Goal: Find contact information: Find contact information

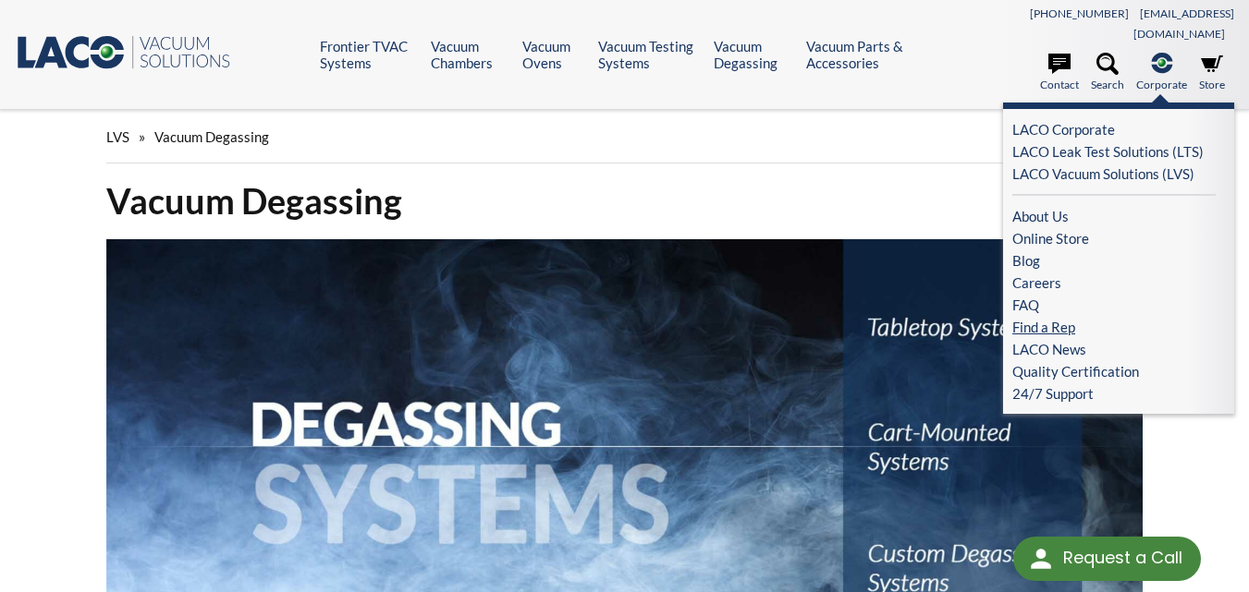
click at [1072, 316] on link "Find a Rep" at bounding box center [1113, 327] width 203 height 22
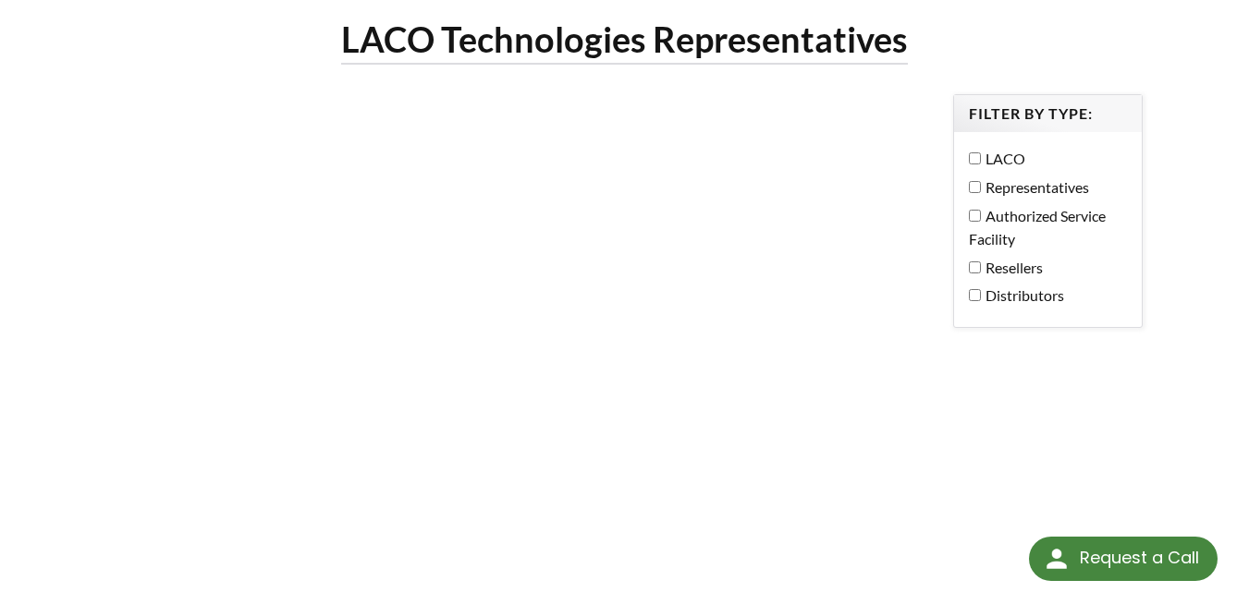
scroll to position [92, 0]
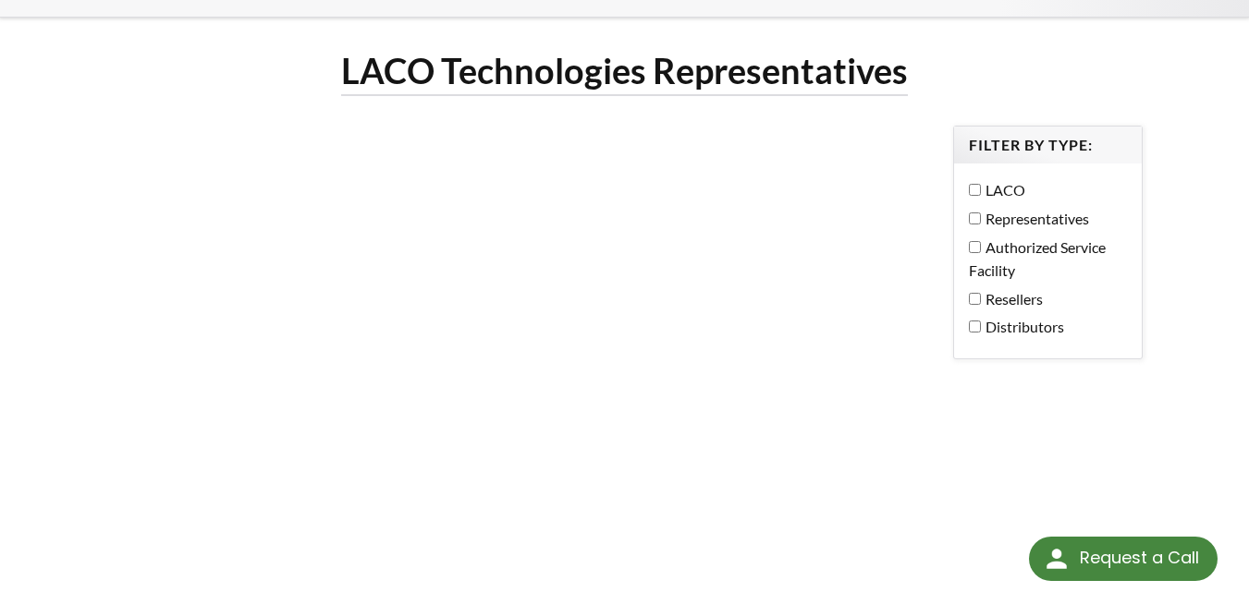
click at [1016, 207] on label "Representatives" at bounding box center [1043, 219] width 149 height 24
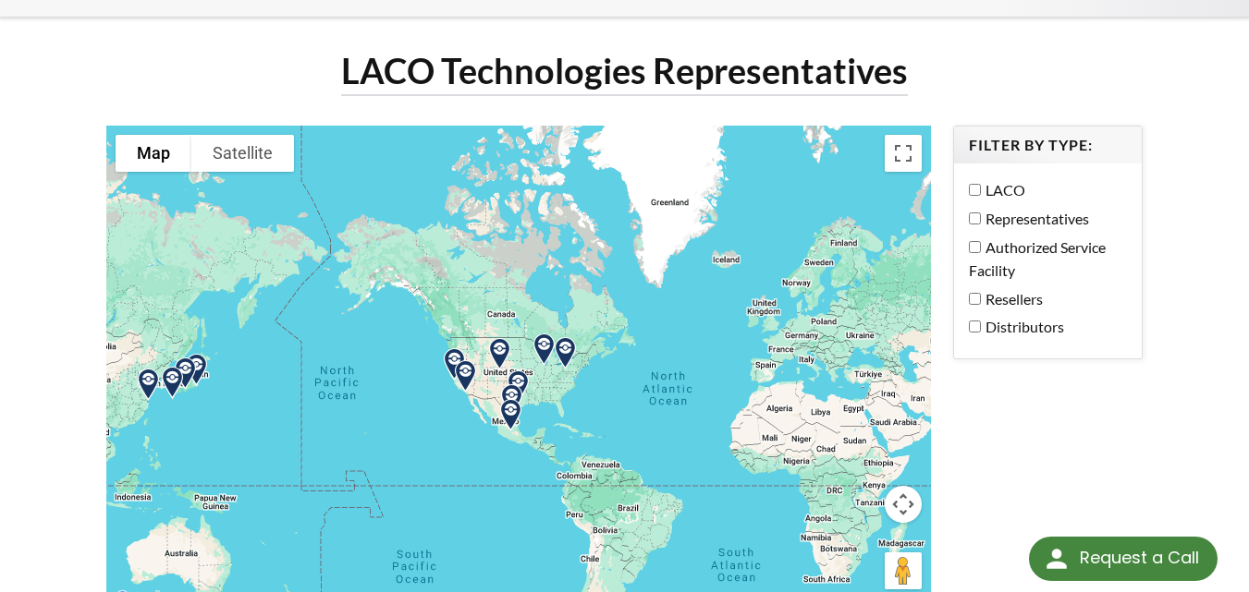
click at [984, 236] on label "Authorized Service Facility" at bounding box center [1043, 259] width 149 height 47
click at [1015, 207] on label "Representatives" at bounding box center [1043, 219] width 149 height 24
select select "Language Translate Widget"
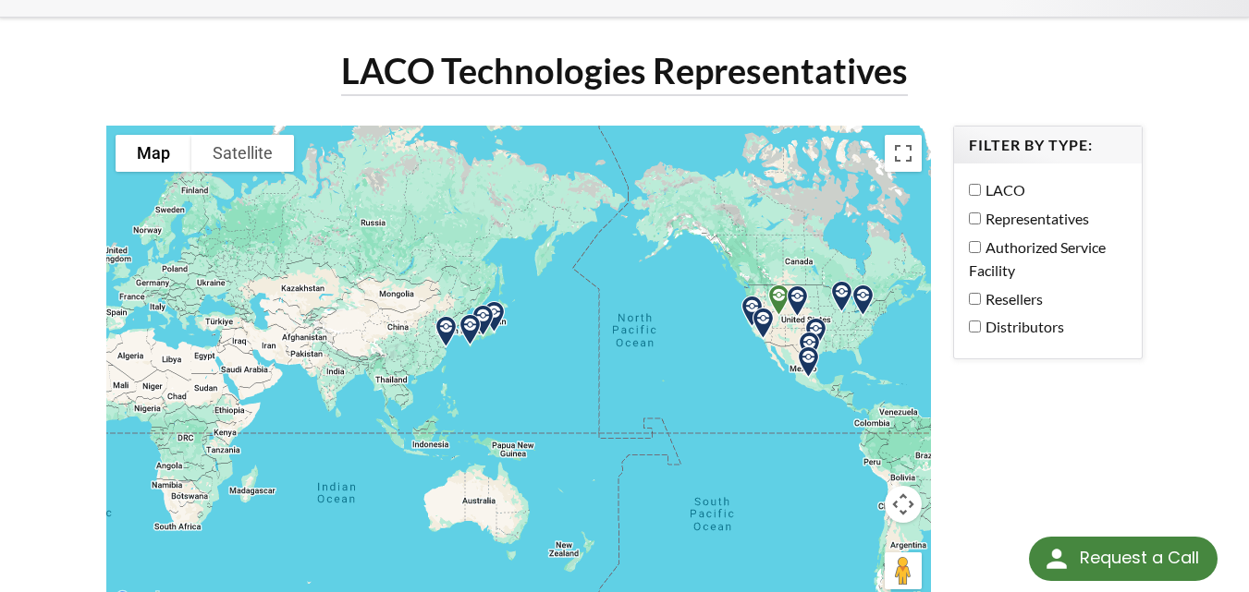
drag, startPoint x: 345, startPoint y: 394, endPoint x: 647, endPoint y: 343, distance: 306.5
click at [647, 343] on div at bounding box center [518, 369] width 824 height 487
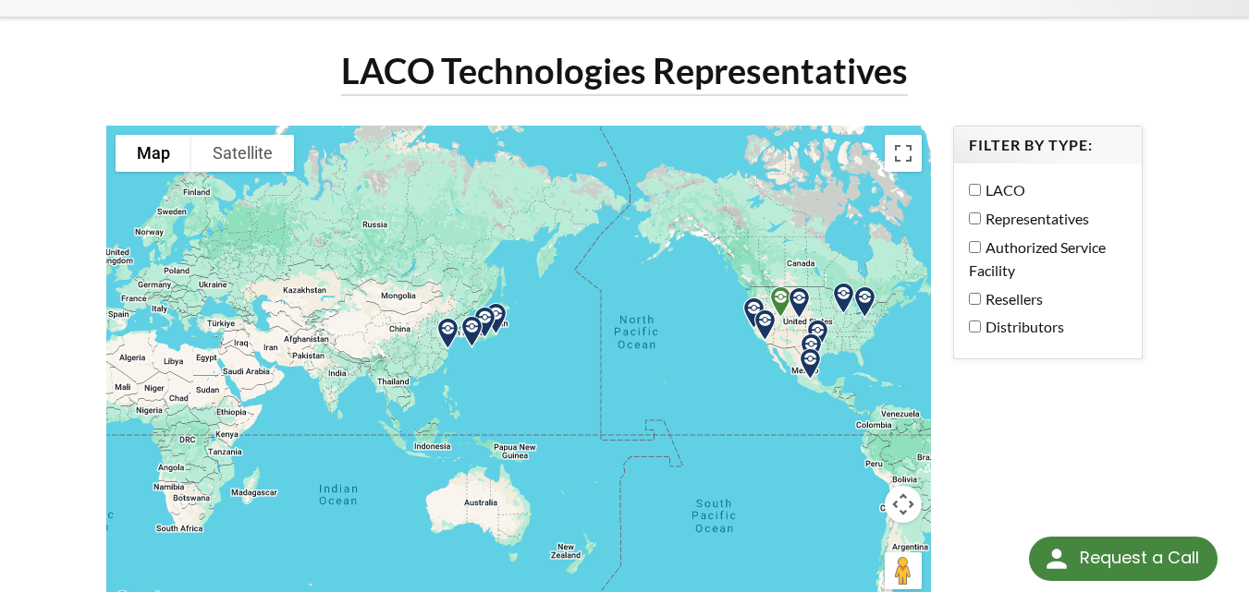
click at [501, 299] on img at bounding box center [484, 322] width 47 height 47
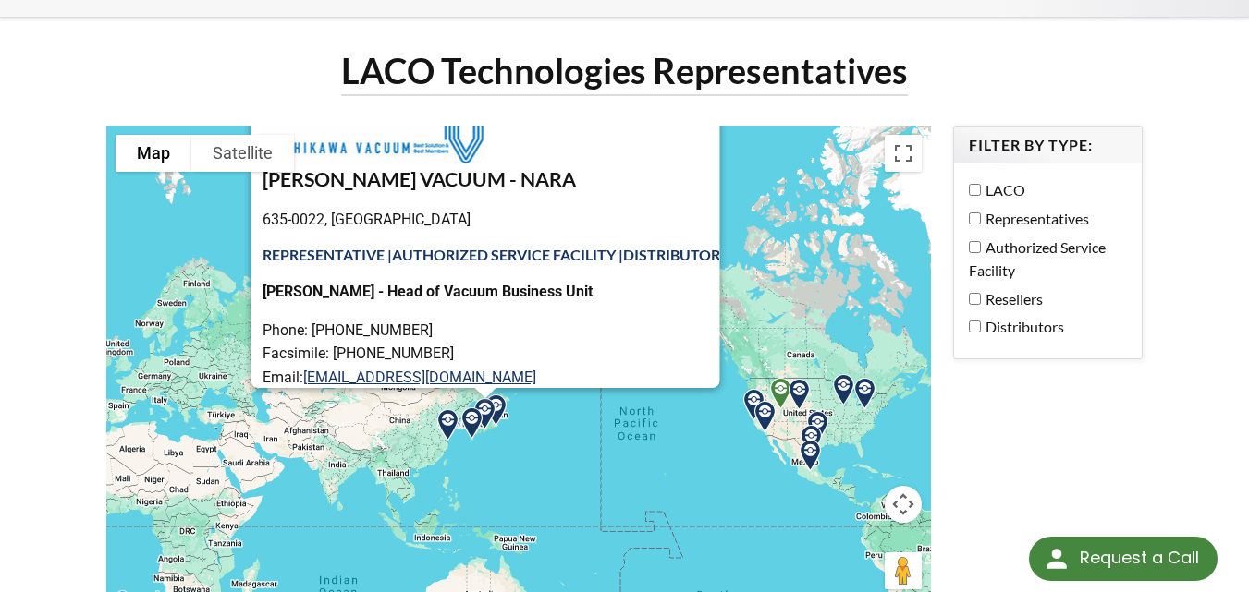
click at [501, 319] on p "Phone: [PHONE_NUMBER] Facsimile: [PHONE_NUMBER] Email: [EMAIL_ADDRESS][DOMAIN_N…" at bounding box center [491, 366] width 458 height 94
click at [501, 290] on div "YOSHIKAWA VACUUM - NARA 635-0022, [DEMOGRAPHIC_DATA] REPRESENTATIVE | AUTHORIZE…" at bounding box center [491, 294] width 458 height 392
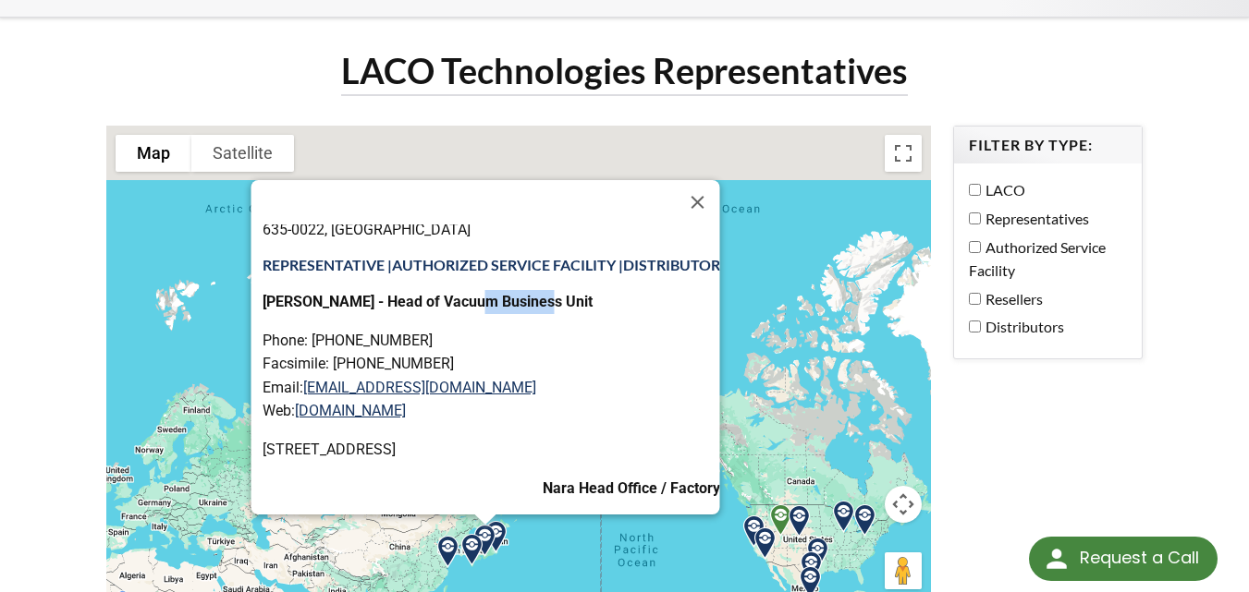
scroll to position [128, 0]
click at [703, 184] on button "Close" at bounding box center [698, 202] width 44 height 44
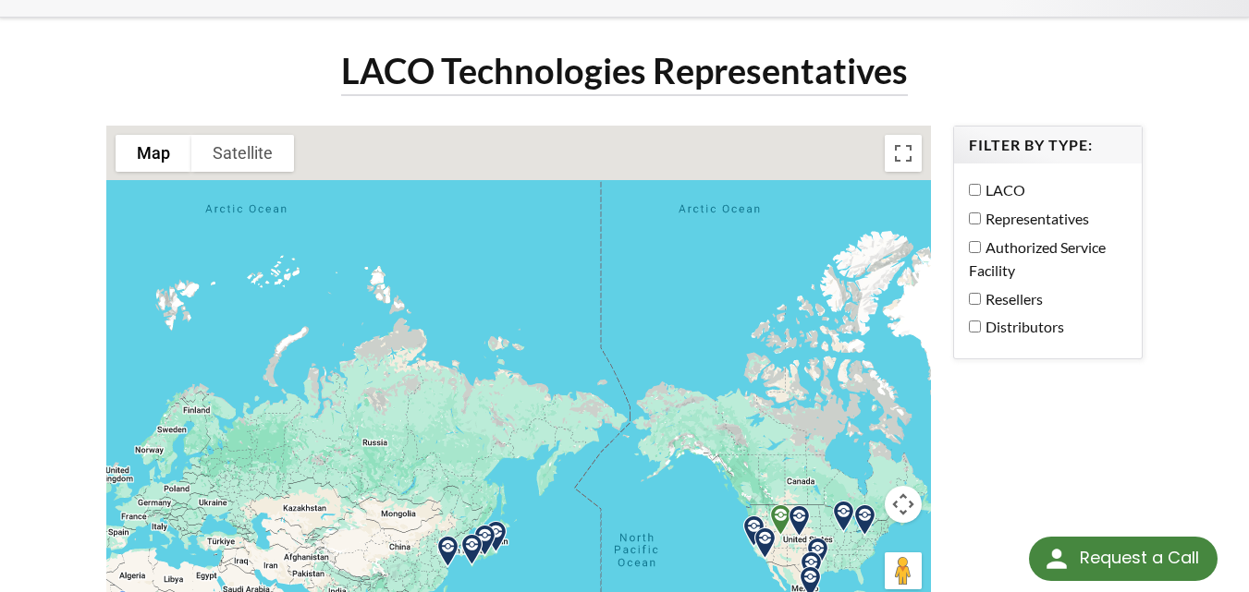
click at [489, 527] on img at bounding box center [471, 550] width 47 height 47
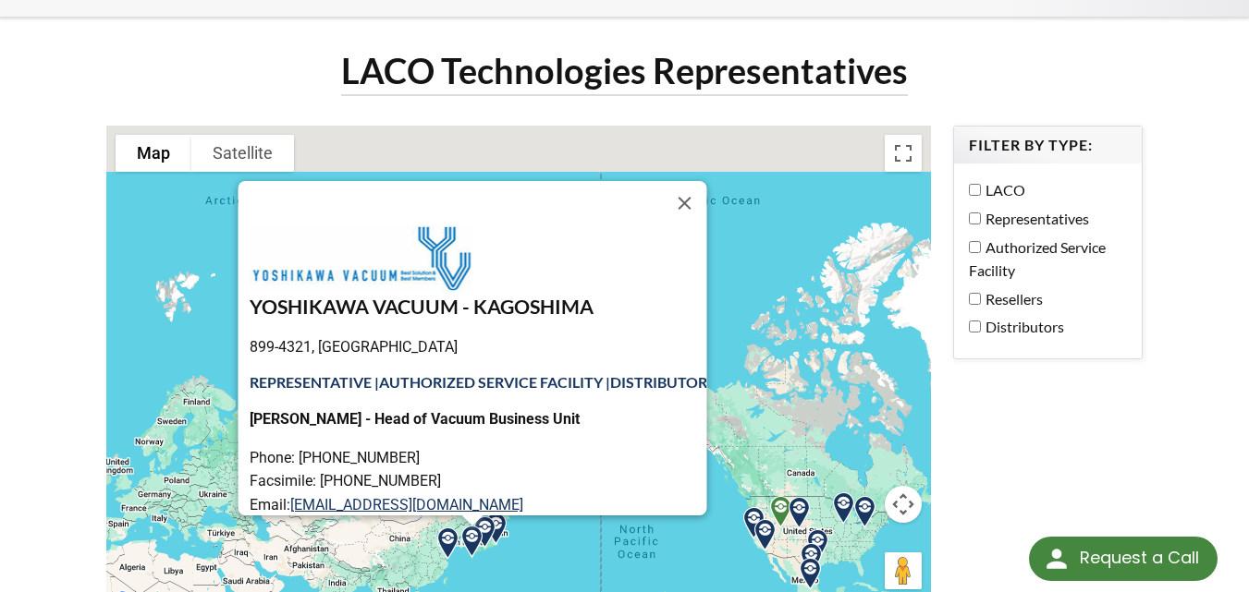
click at [455, 522] on img at bounding box center [447, 543] width 47 height 47
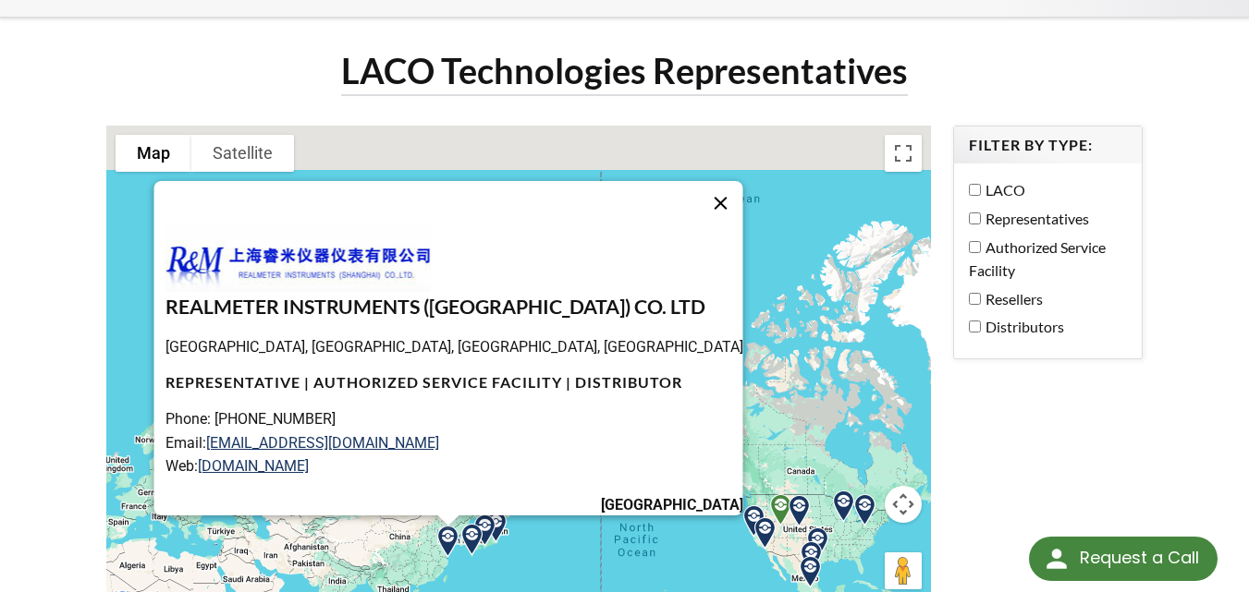
click at [705, 191] on button "Close" at bounding box center [721, 203] width 44 height 44
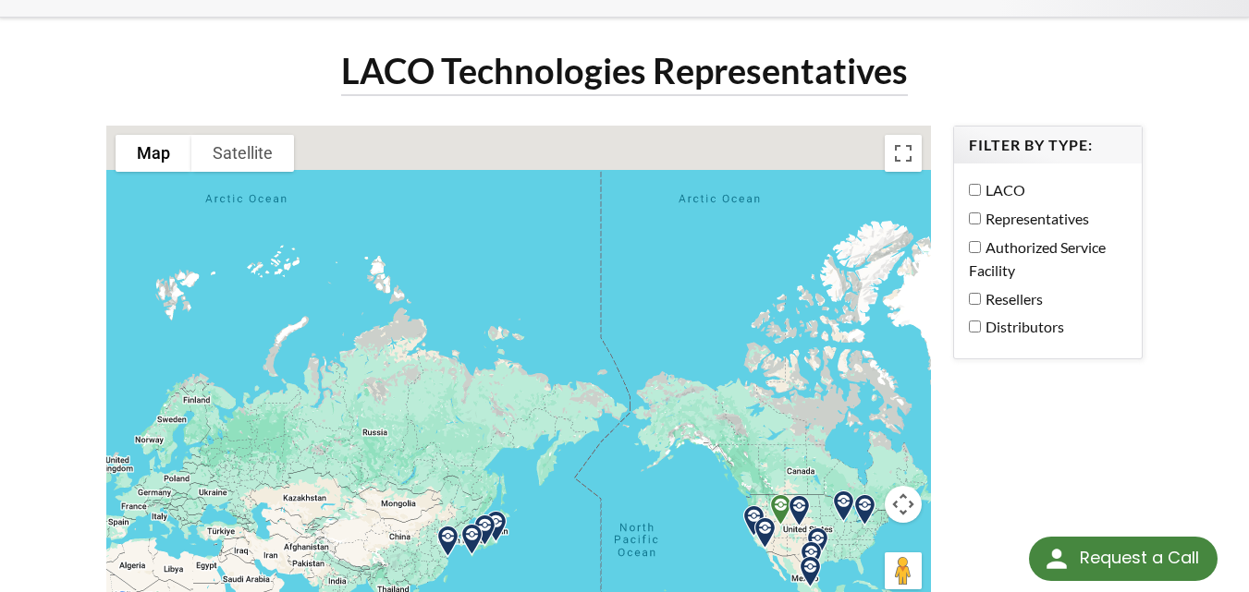
click at [994, 287] on label "Resellers" at bounding box center [1043, 299] width 149 height 24
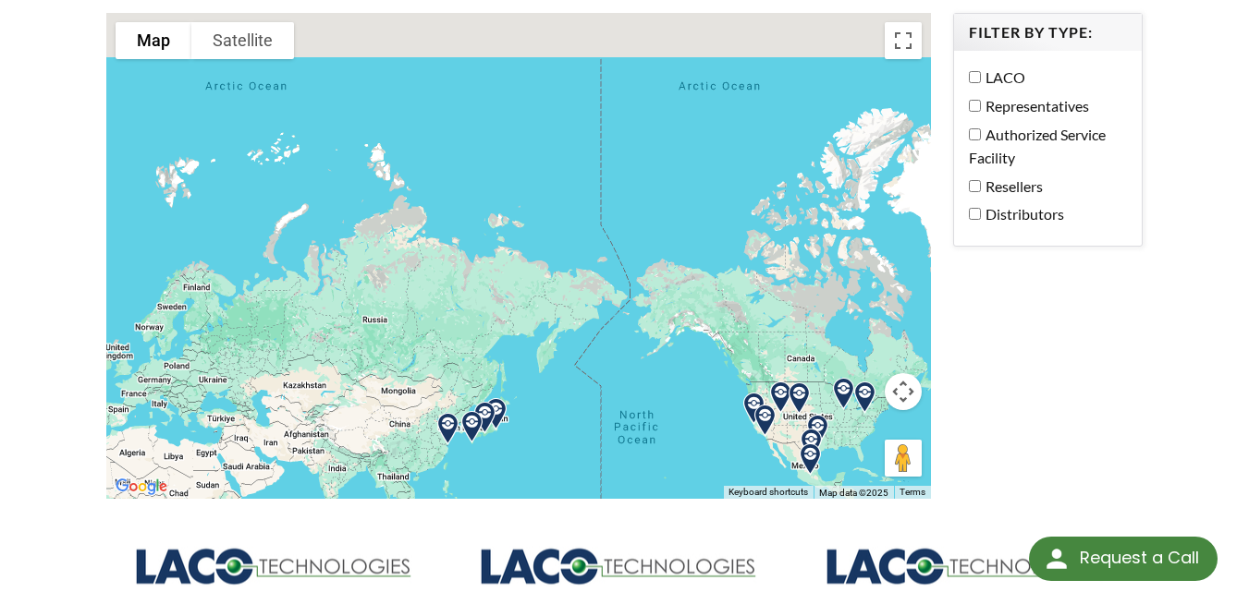
scroll to position [185, 0]
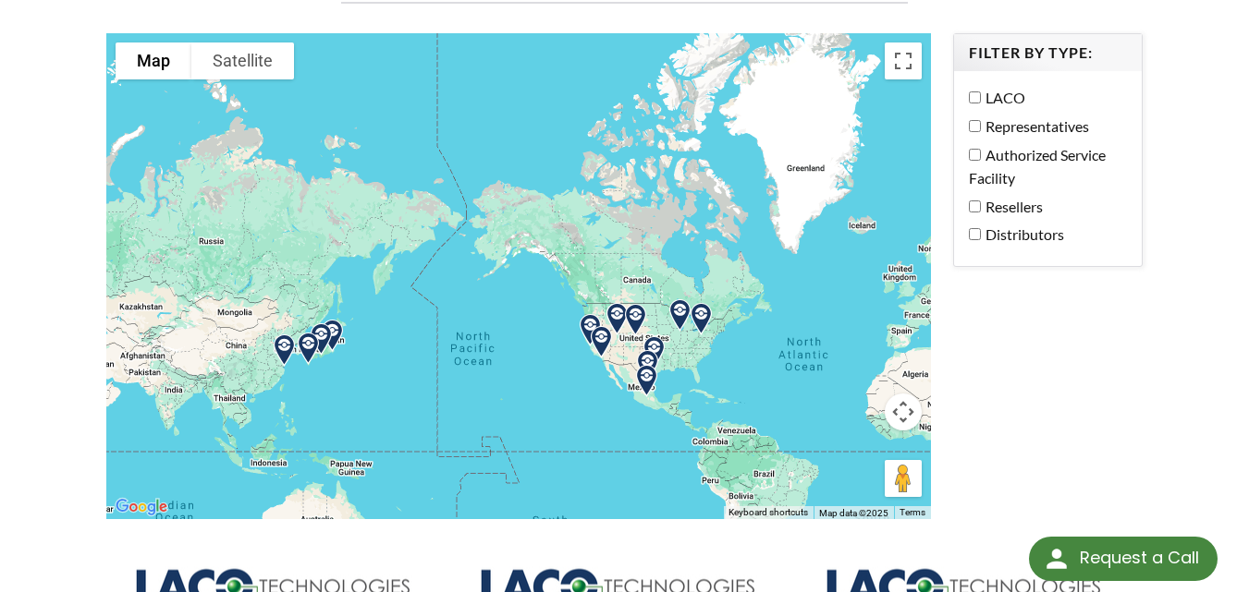
drag, startPoint x: 705, startPoint y: 317, endPoint x: 373, endPoint y: 94, distance: 399.6
click at [373, 95] on div at bounding box center [518, 276] width 824 height 487
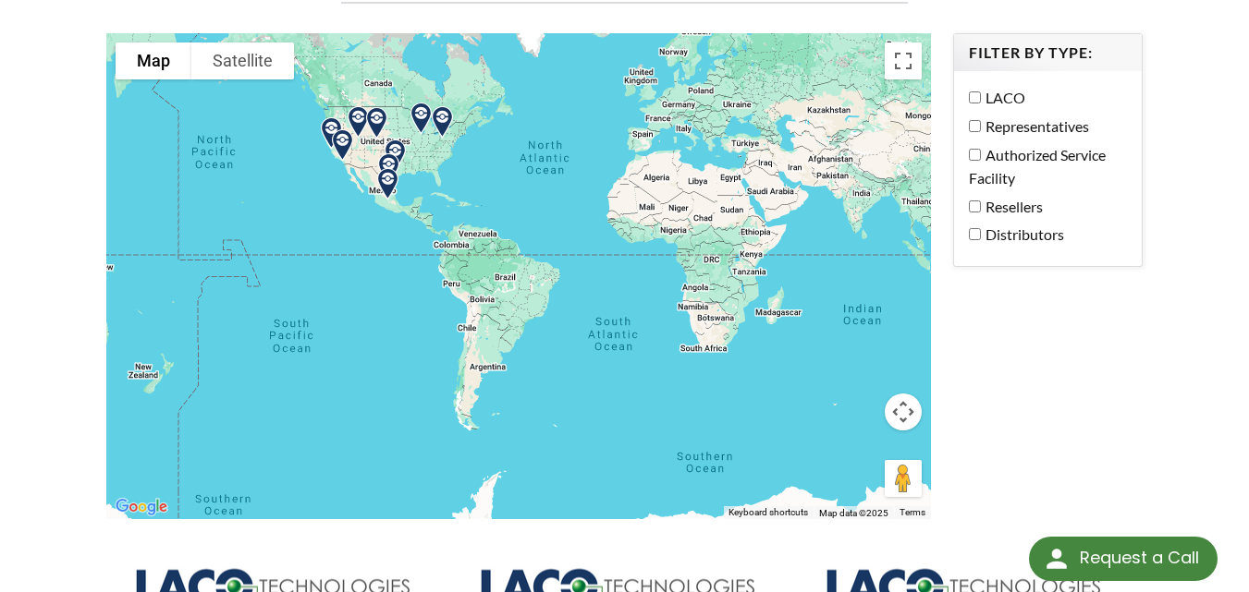
click at [1043, 223] on label "Distributors" at bounding box center [1043, 235] width 149 height 24
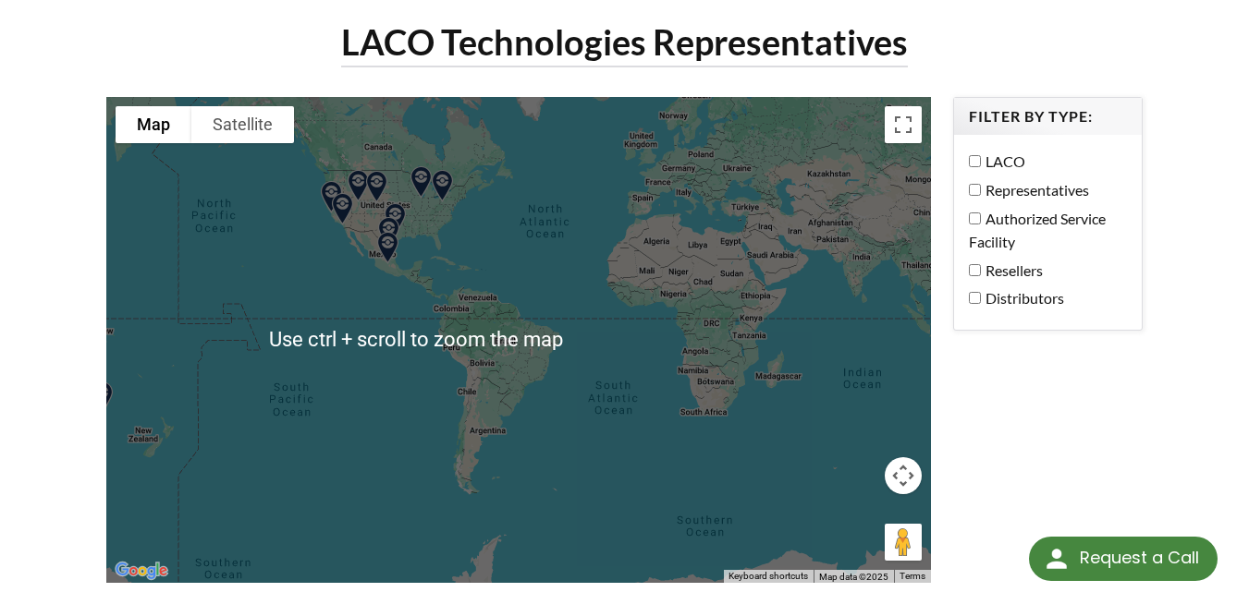
scroll to position [92, 0]
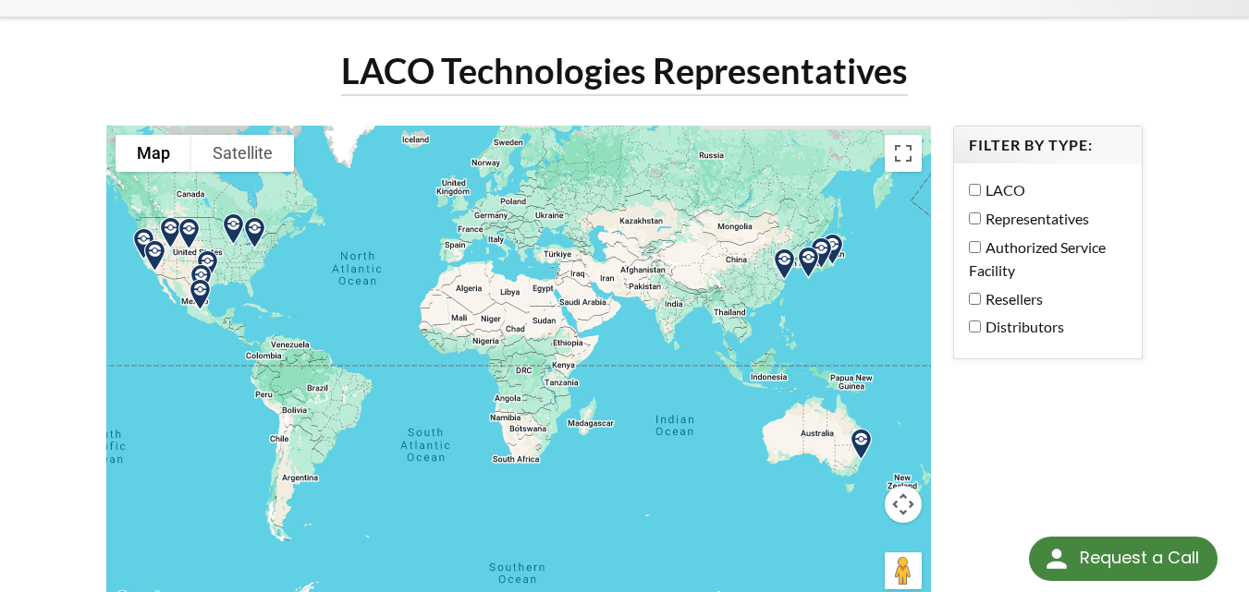
drag, startPoint x: 765, startPoint y: 288, endPoint x: 579, endPoint y: 305, distance: 187.4
click at [578, 309] on div at bounding box center [518, 369] width 824 height 487
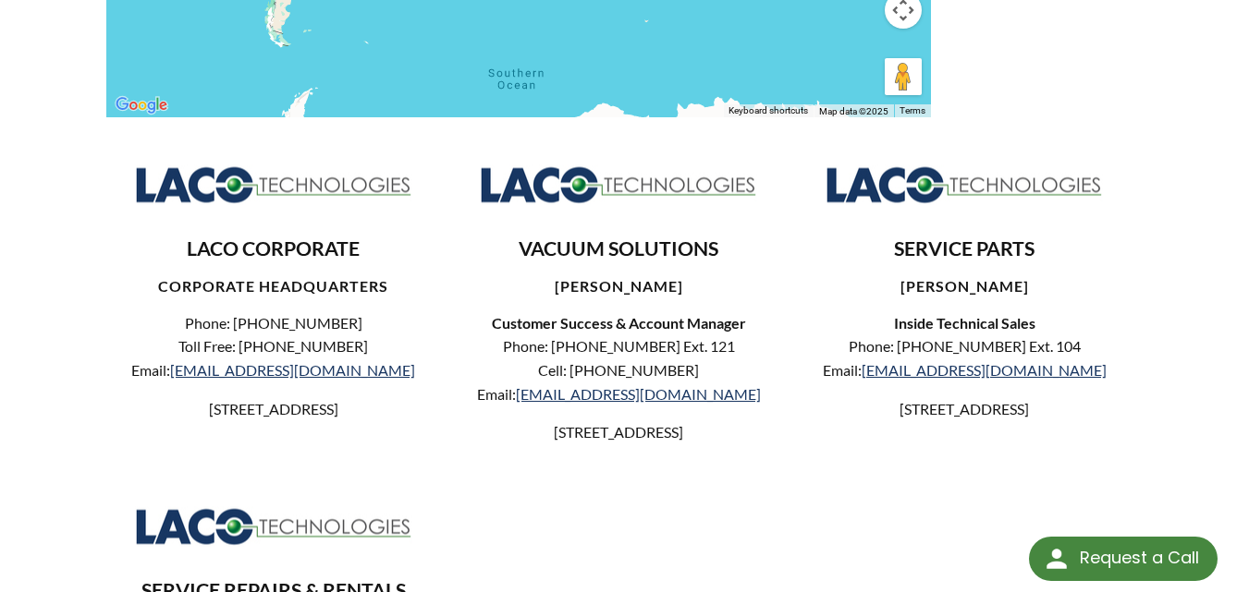
scroll to position [277, 0]
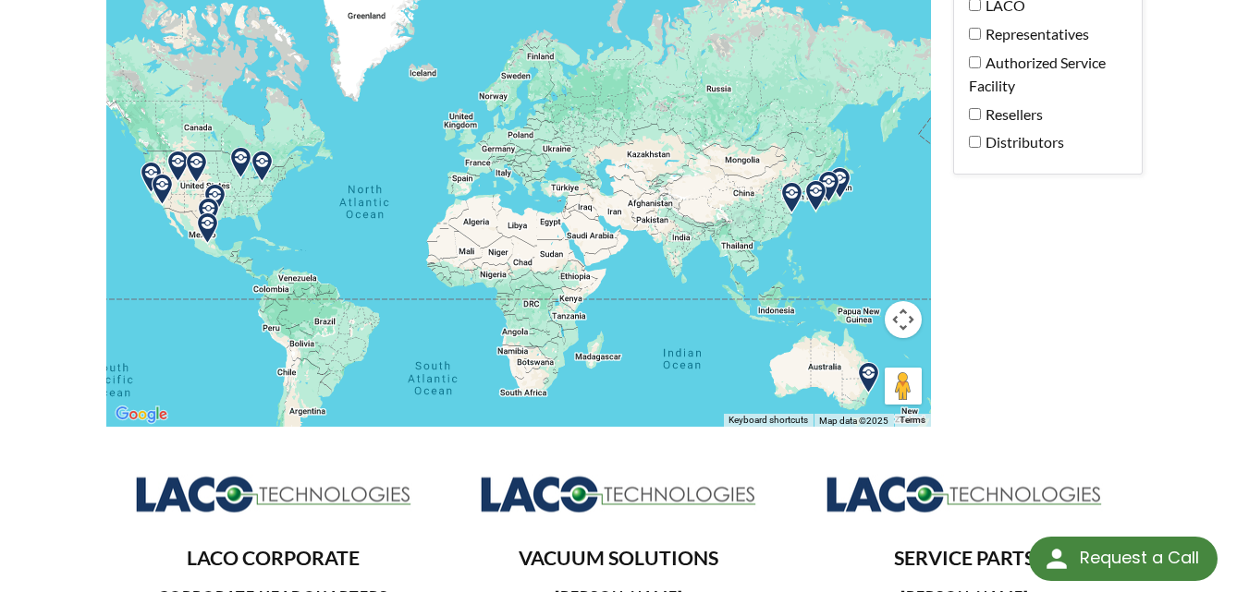
drag, startPoint x: 654, startPoint y: 96, endPoint x: 666, endPoint y: 225, distance: 129.0
click at [666, 225] on div at bounding box center [518, 184] width 824 height 487
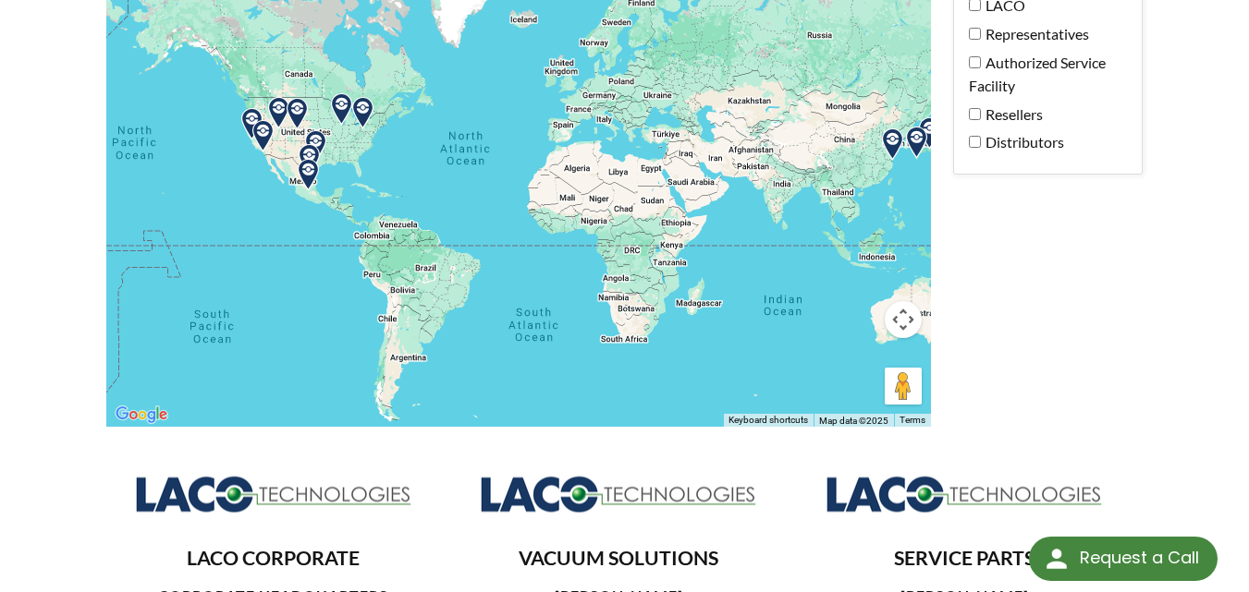
drag, startPoint x: 497, startPoint y: 224, endPoint x: 609, endPoint y: 160, distance: 128.7
click at [609, 160] on div at bounding box center [518, 184] width 824 height 487
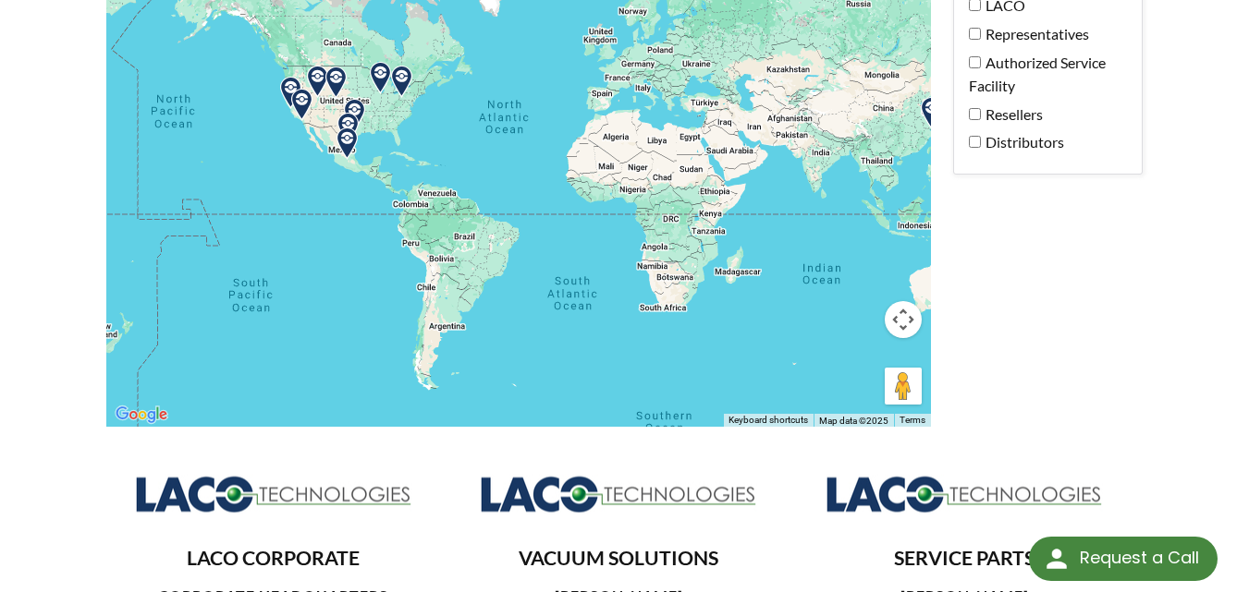
click at [386, 144] on div at bounding box center [518, 184] width 824 height 487
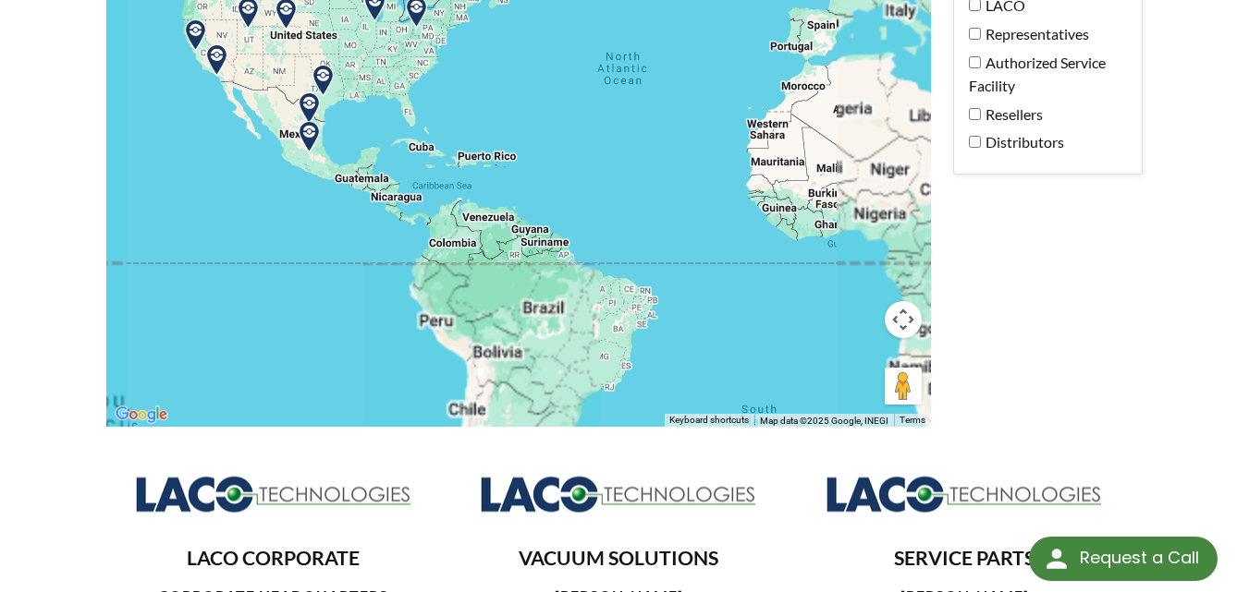
click at [310, 117] on img at bounding box center [309, 137] width 47 height 47
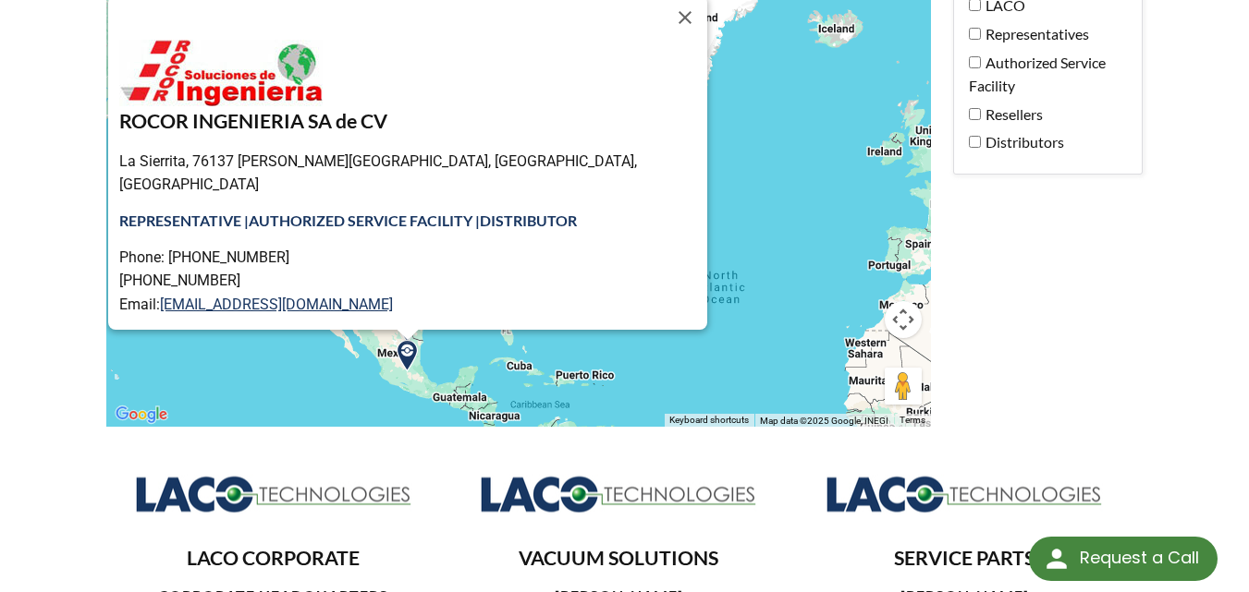
scroll to position [66, 0]
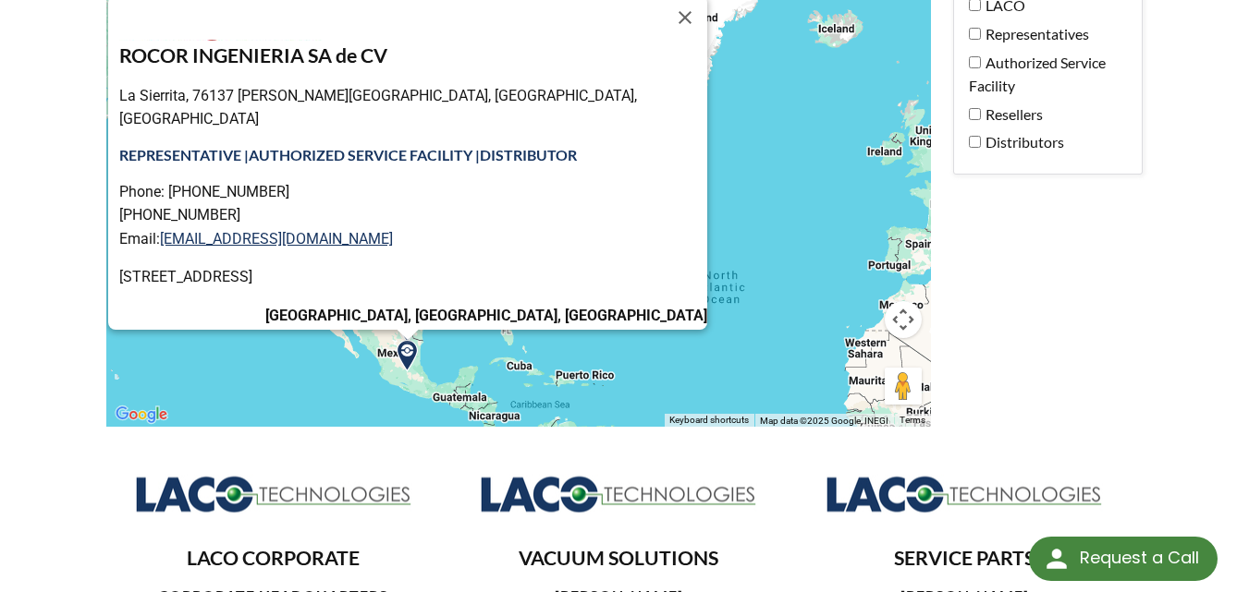
click at [1007, 103] on label "Resellers" at bounding box center [1043, 115] width 149 height 24
click at [663, 3] on button "Close" at bounding box center [685, 17] width 44 height 44
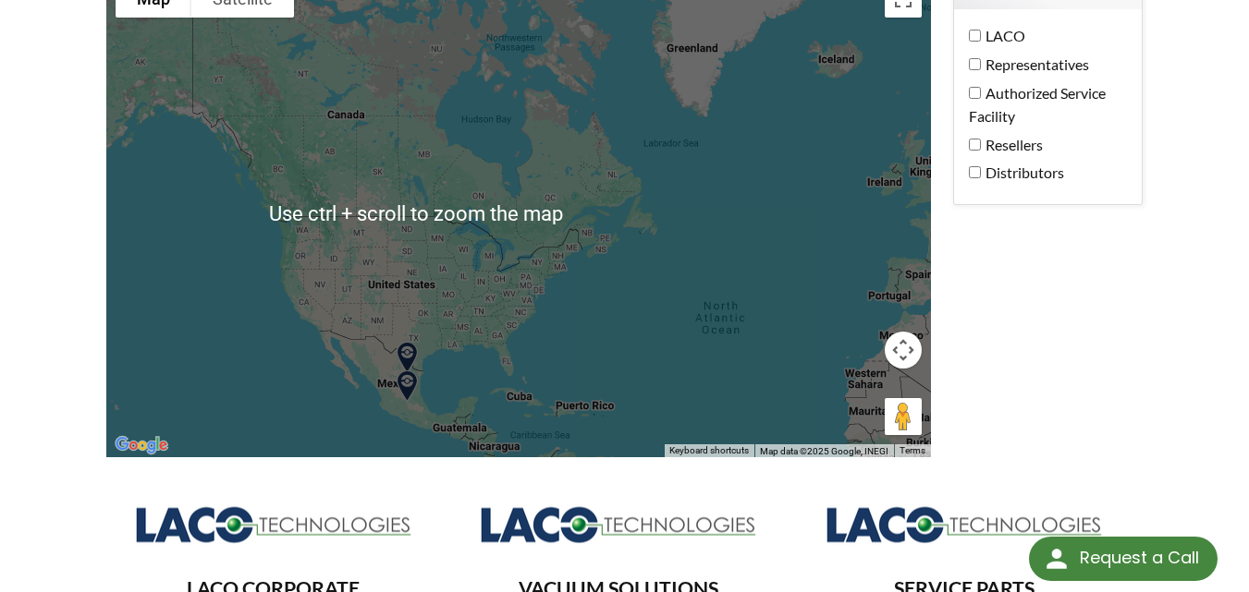
scroll to position [277, 0]
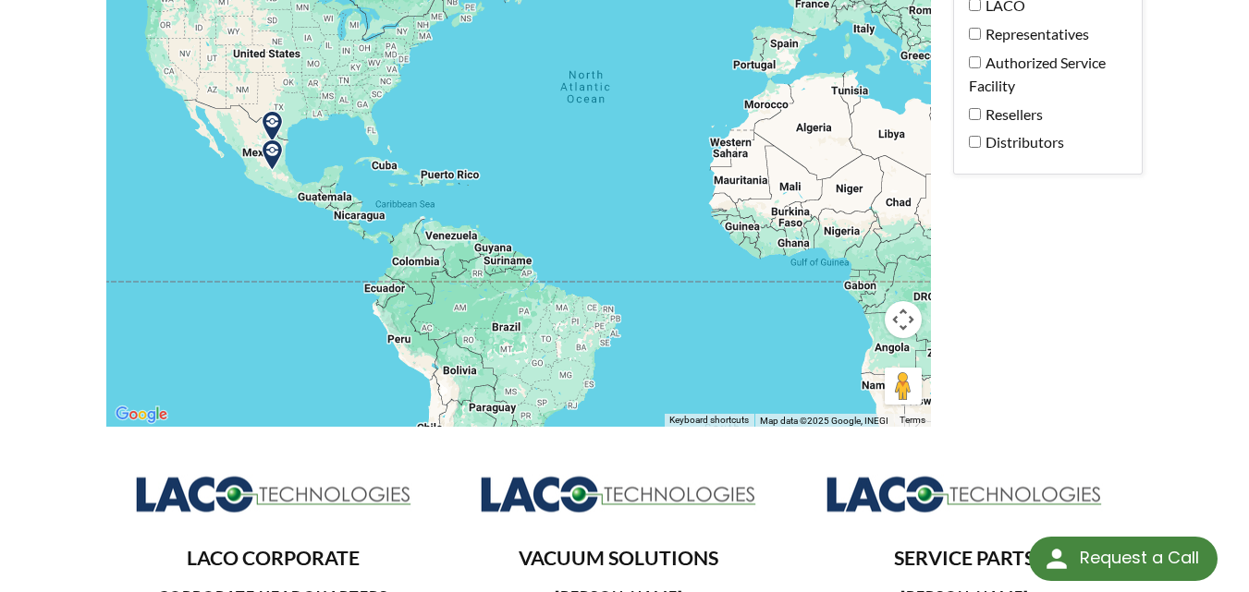
drag, startPoint x: 623, startPoint y: 349, endPoint x: 305, endPoint y: 113, distance: 396.3
click at [305, 113] on div at bounding box center [518, 184] width 824 height 487
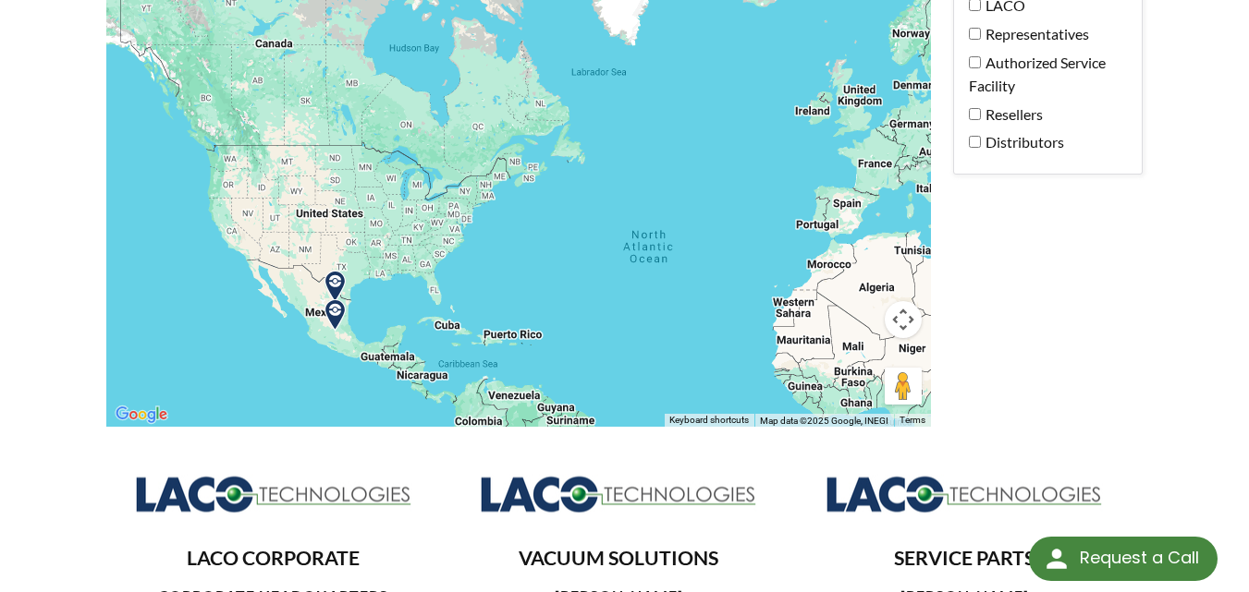
drag, startPoint x: 432, startPoint y: 137, endPoint x: 836, endPoint y: 351, distance: 458.1
click at [836, 351] on div at bounding box center [518, 184] width 824 height 487
click at [342, 263] on img at bounding box center [334, 286] width 47 height 47
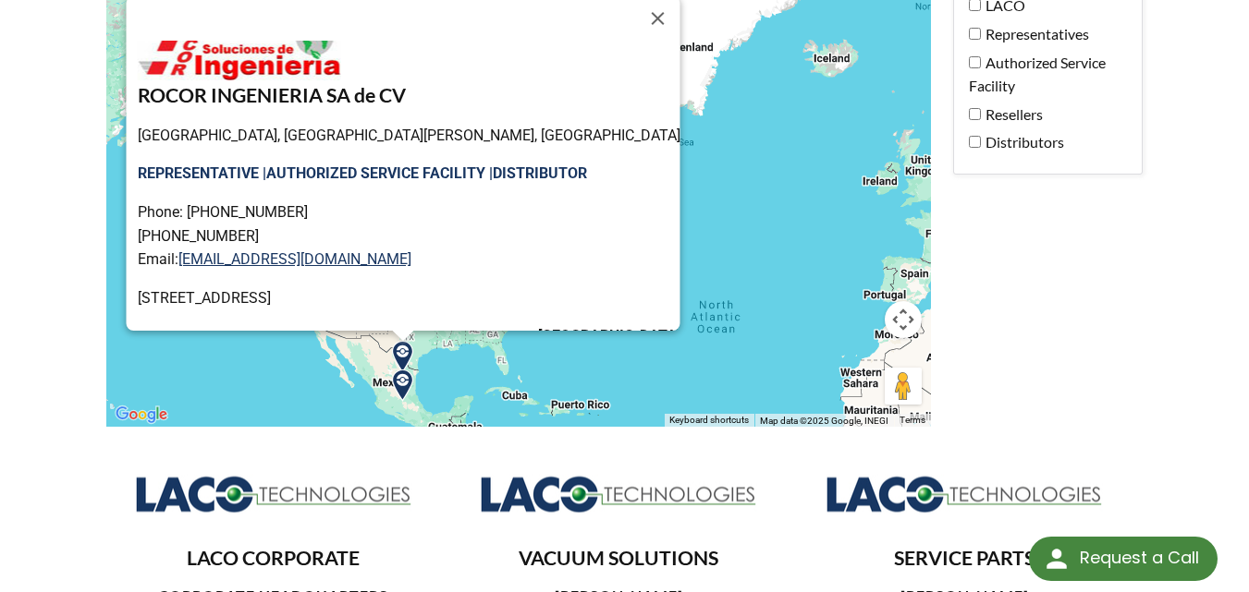
scroll to position [0, 0]
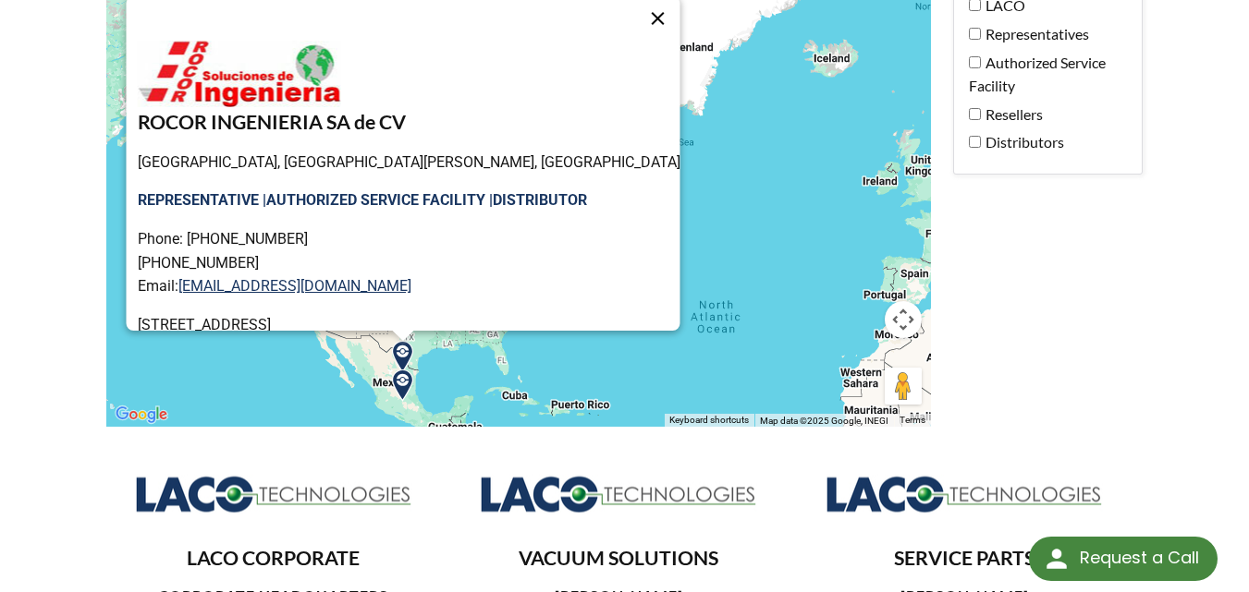
click at [636, 5] on button "Close" at bounding box center [658, 18] width 44 height 44
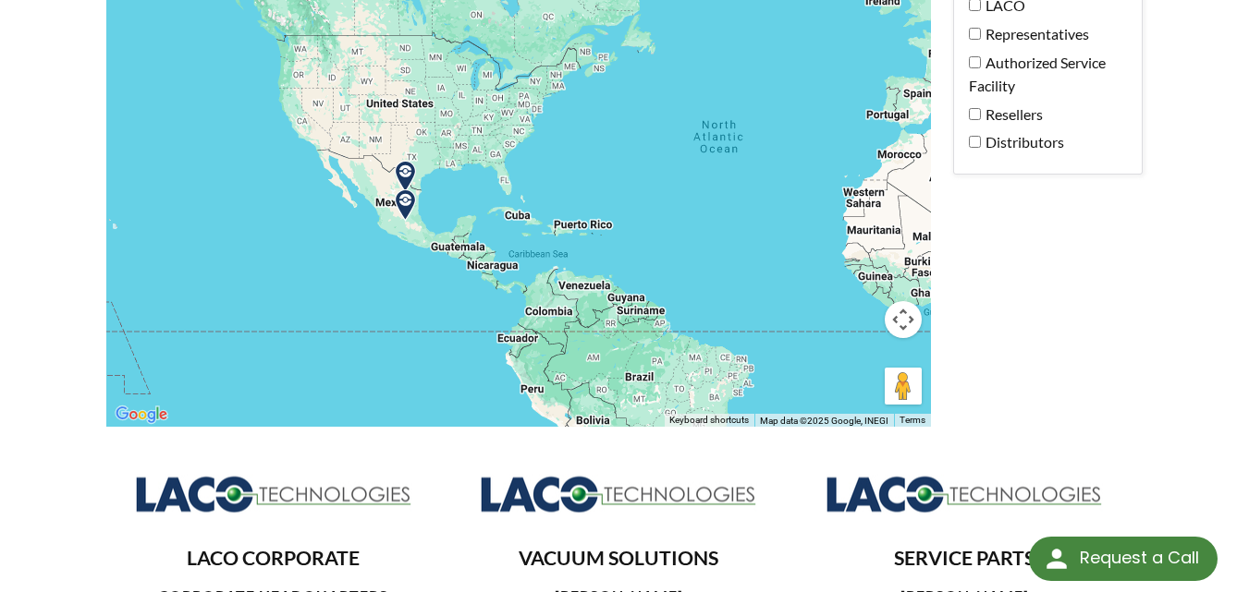
drag, startPoint x: 483, startPoint y: 346, endPoint x: 486, endPoint y: 148, distance: 197.8
click at [486, 148] on div at bounding box center [518, 184] width 824 height 487
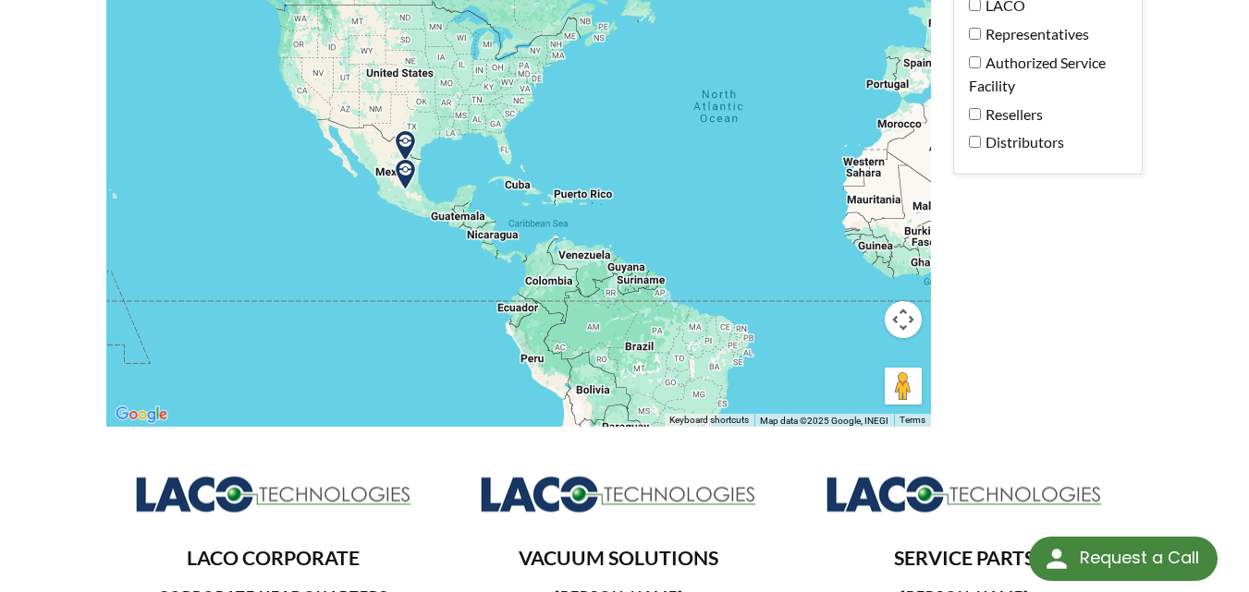
click at [414, 154] on img at bounding box center [405, 175] width 47 height 47
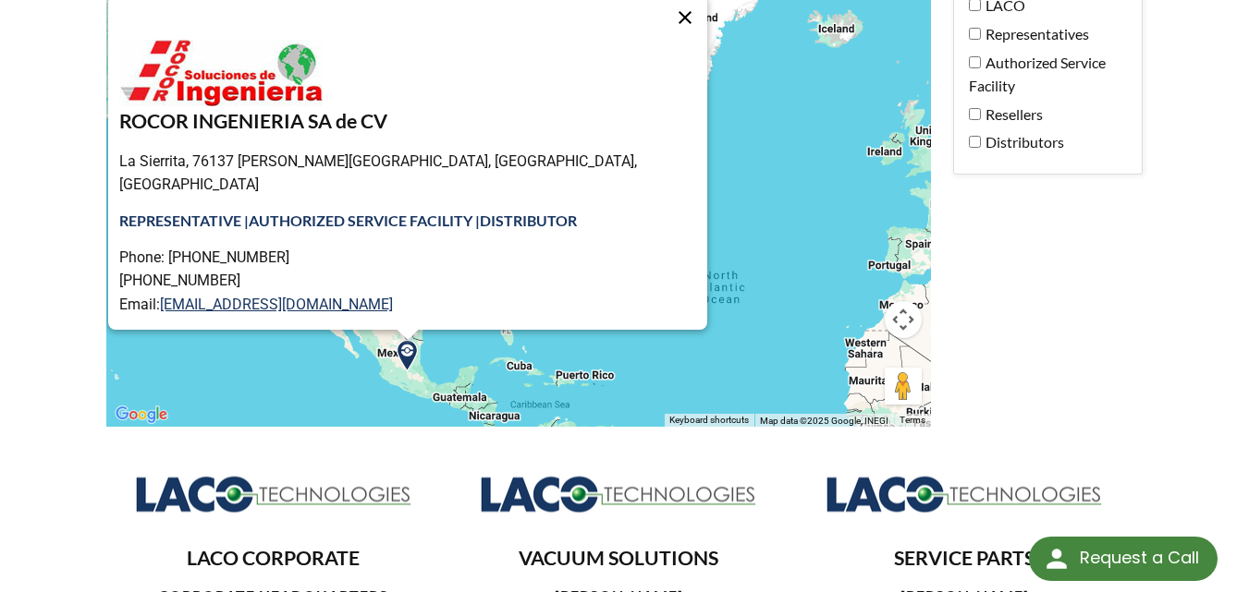
click at [663, 6] on button "Close" at bounding box center [685, 17] width 44 height 44
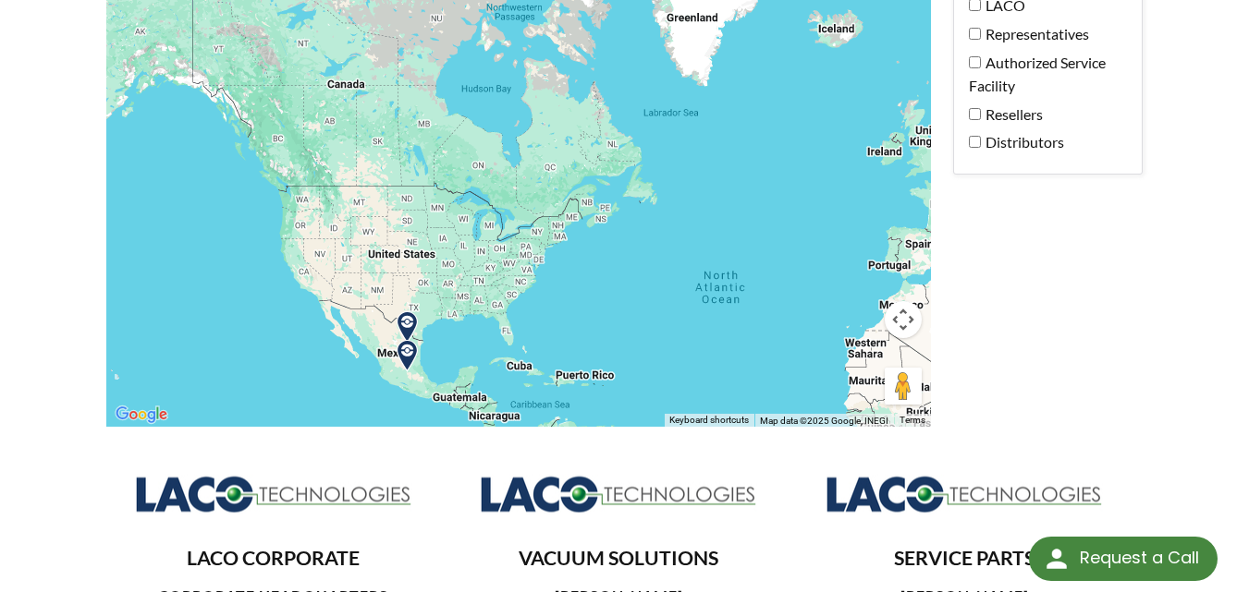
click at [401, 304] on img at bounding box center [407, 327] width 47 height 47
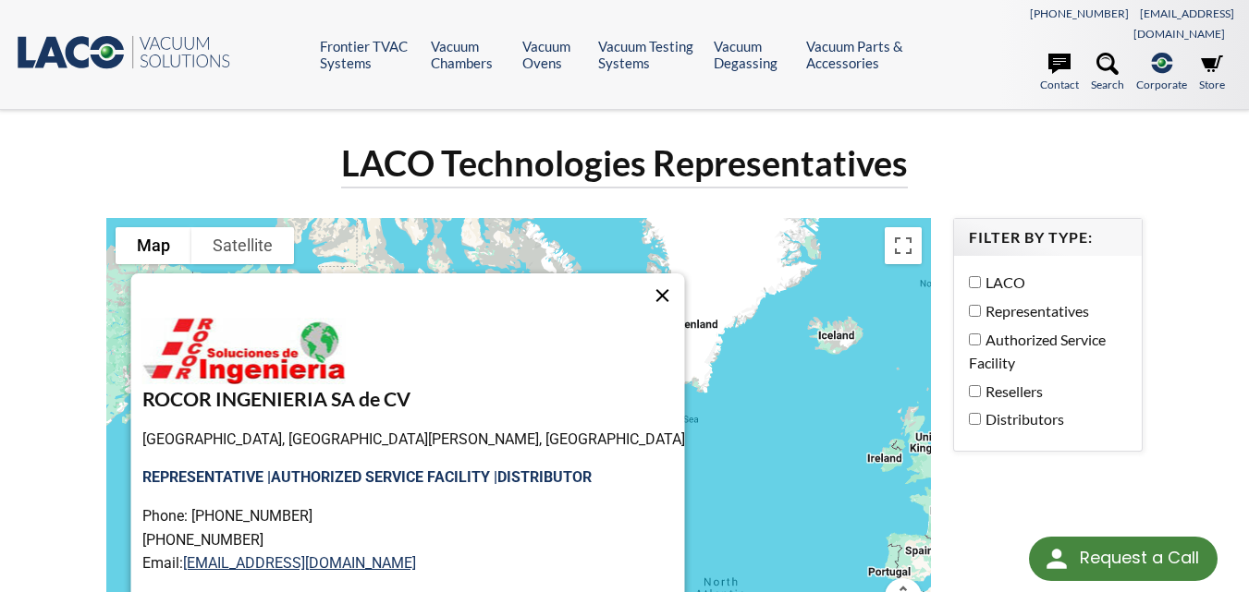
click at [641, 274] on button "Close" at bounding box center [663, 296] width 44 height 44
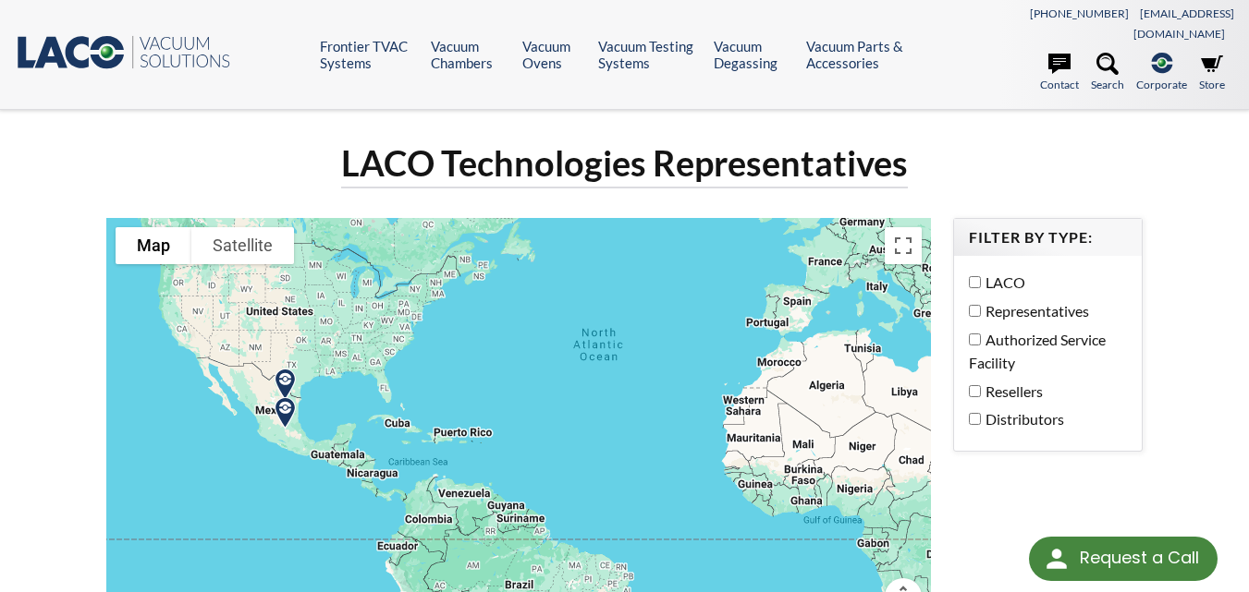
drag, startPoint x: 630, startPoint y: 458, endPoint x: 484, endPoint y: 158, distance: 334.0
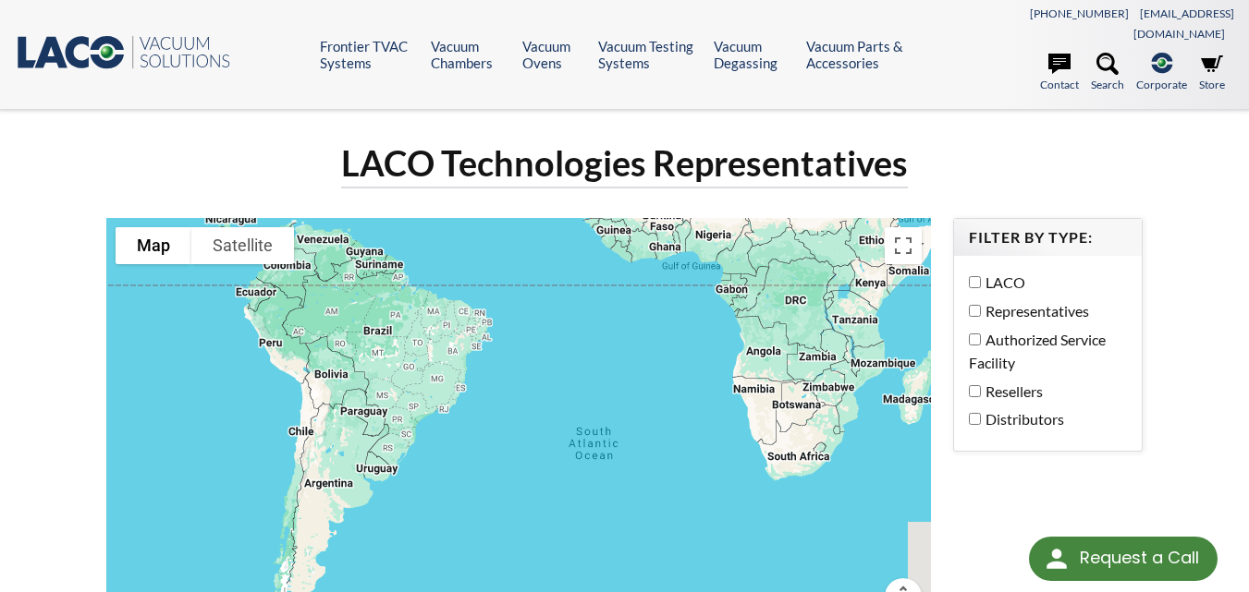
drag, startPoint x: 530, startPoint y: 536, endPoint x: 486, endPoint y: 312, distance: 227.8
click at [486, 312] on div at bounding box center [518, 461] width 824 height 487
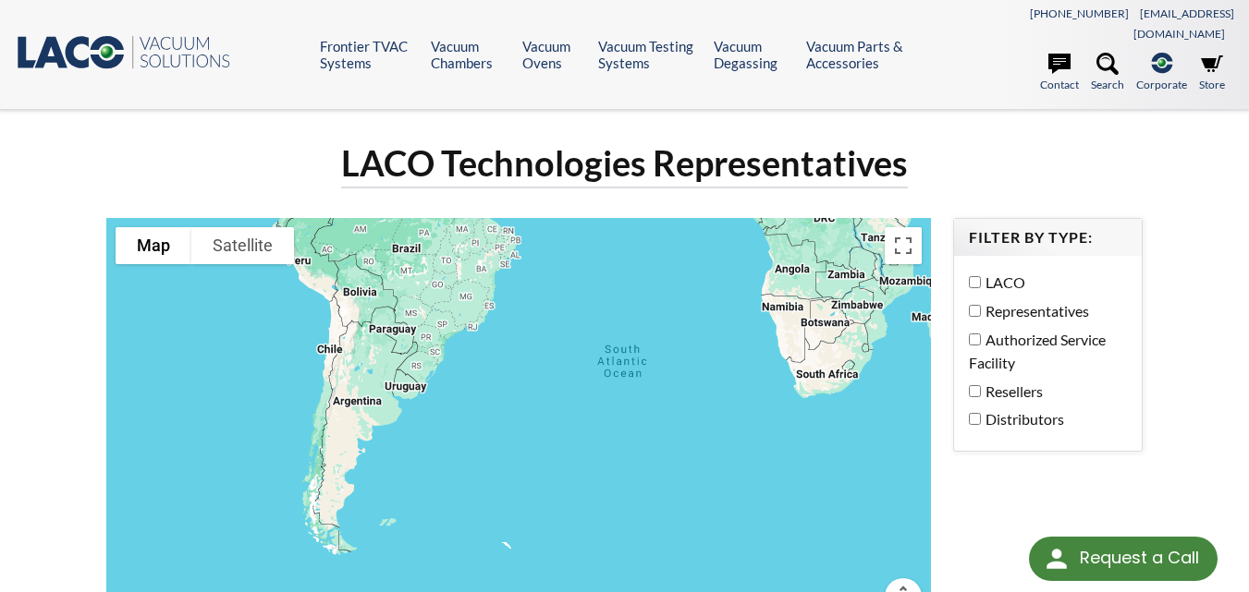
drag, startPoint x: 487, startPoint y: 312, endPoint x: 255, endPoint y: 507, distance: 303.1
click at [255, 507] on div at bounding box center [518, 461] width 824 height 487
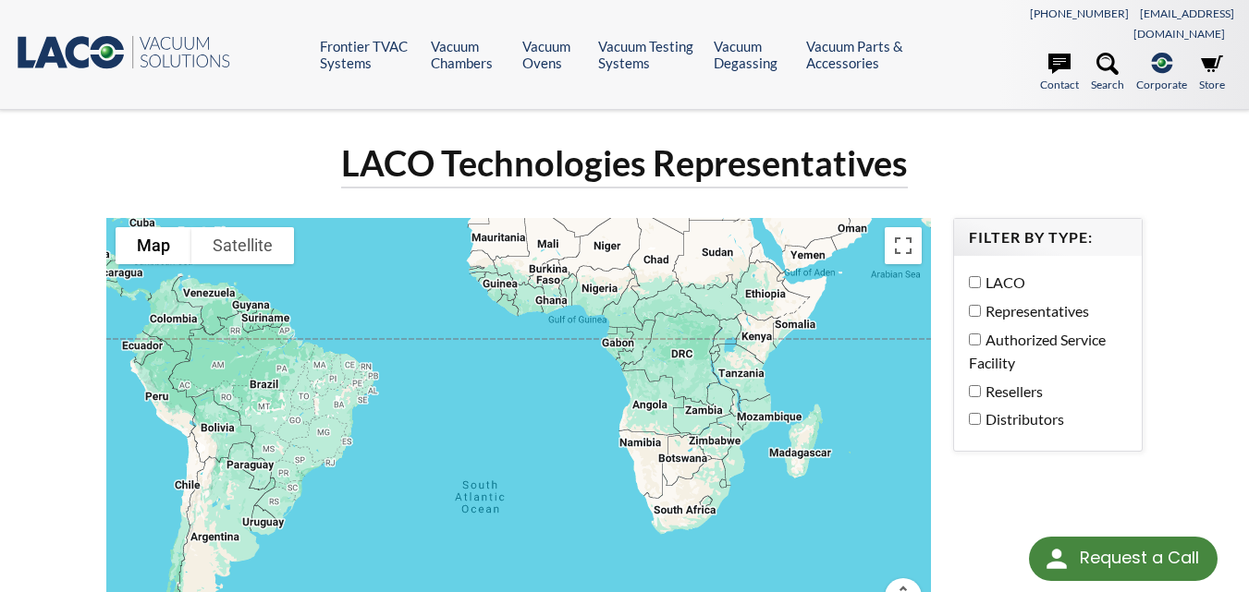
drag, startPoint x: 627, startPoint y: 308, endPoint x: 325, endPoint y: 539, distance: 379.7
click at [325, 541] on div at bounding box center [518, 461] width 824 height 487
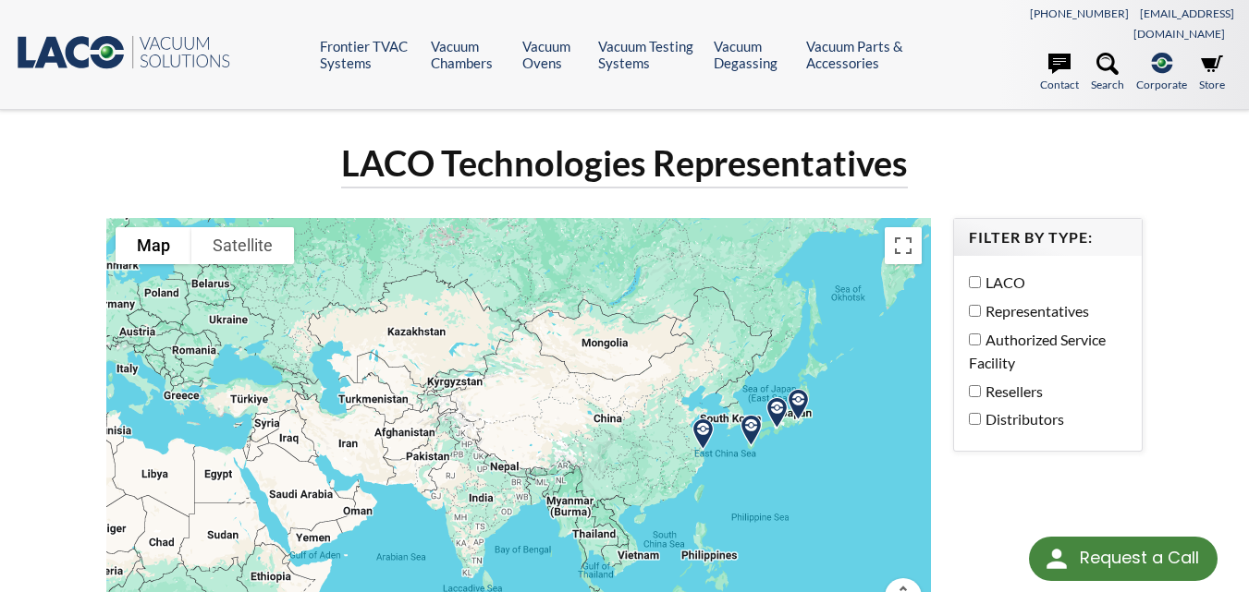
drag, startPoint x: 556, startPoint y: 362, endPoint x: 488, endPoint y: 507, distance: 160.4
click at [264, 529] on div at bounding box center [518, 461] width 824 height 487
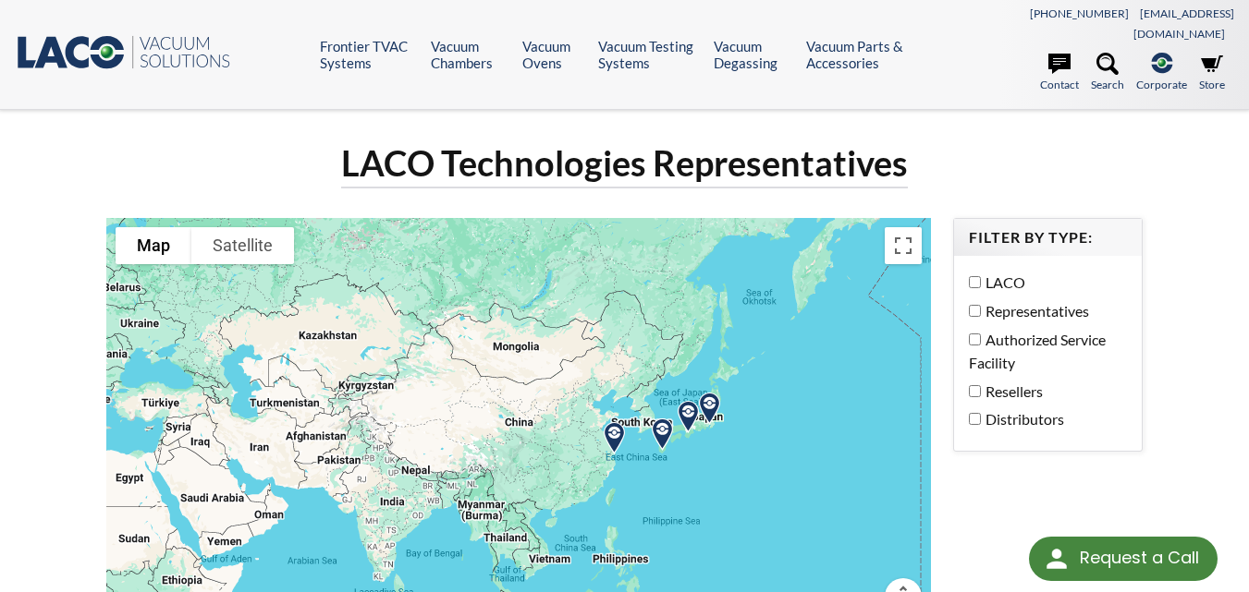
drag, startPoint x: 641, startPoint y: 500, endPoint x: 564, endPoint y: 480, distance: 80.3
click at [546, 498] on div at bounding box center [518, 461] width 824 height 487
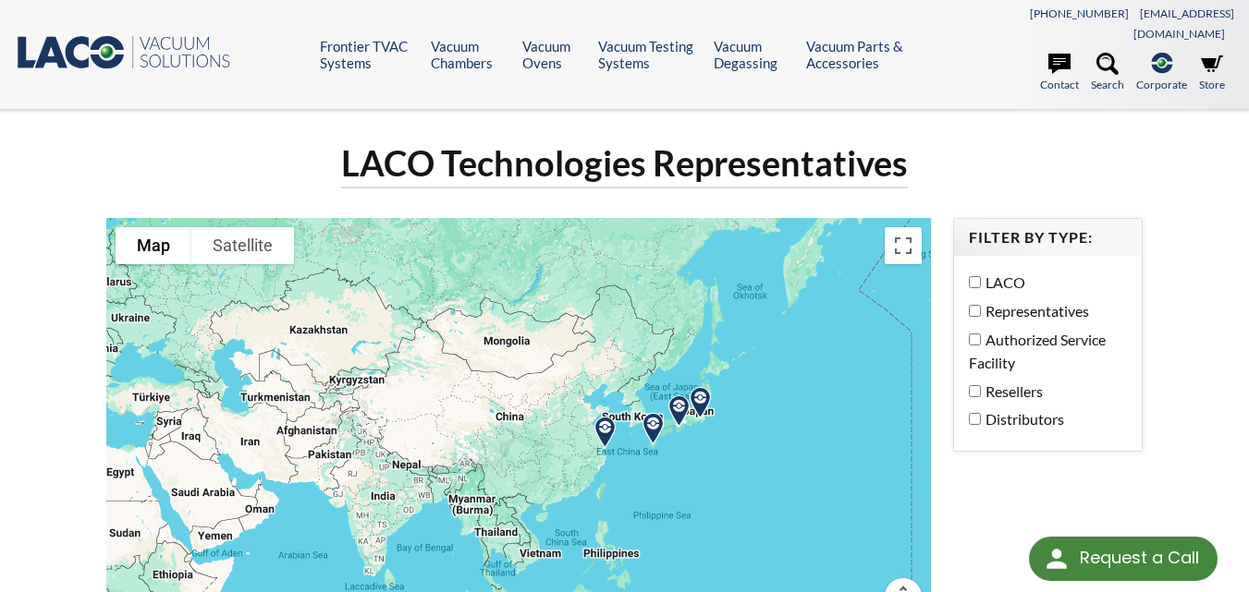
click at [600, 417] on img at bounding box center [604, 432] width 47 height 47
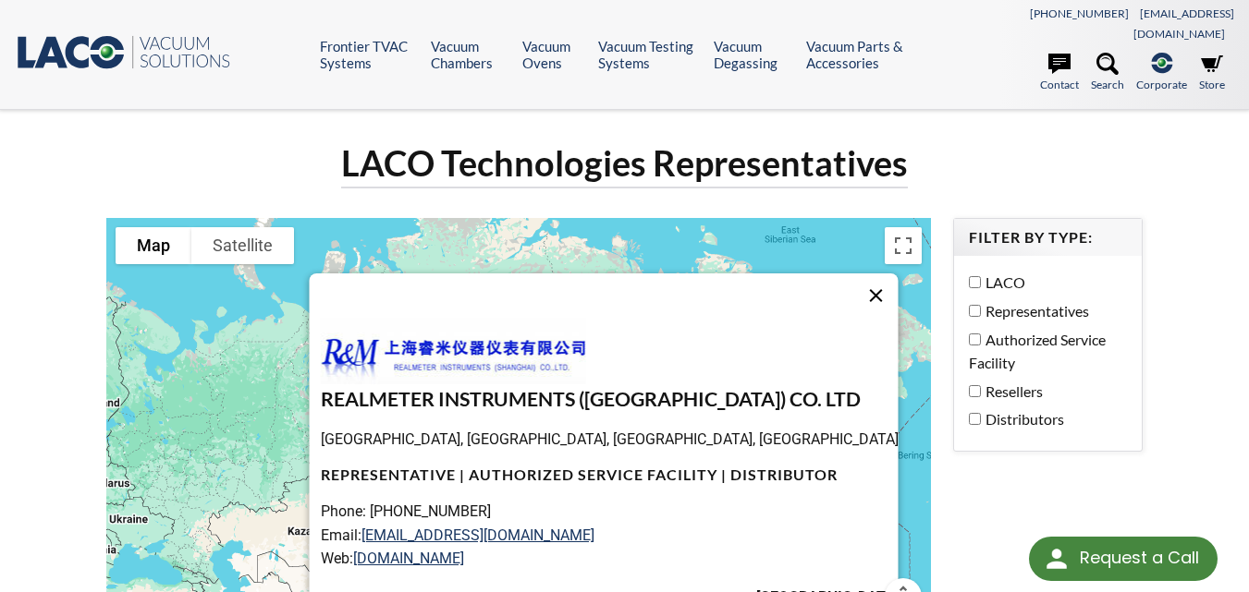
click at [857, 275] on button "Close" at bounding box center [876, 296] width 44 height 44
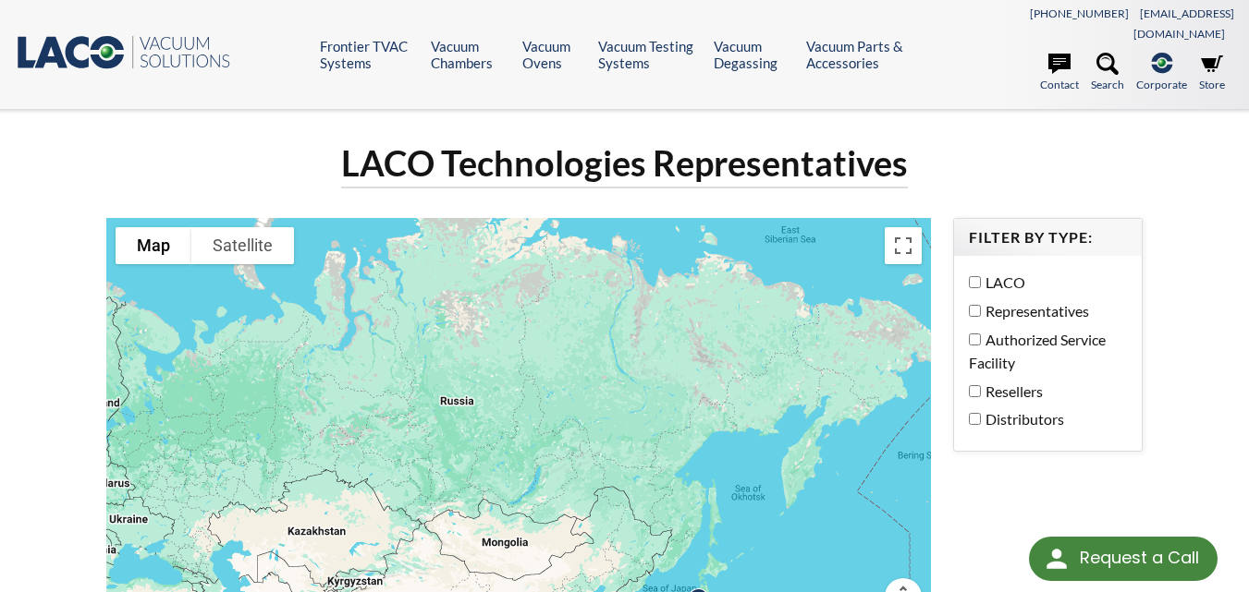
click at [984, 408] on label "Distributors" at bounding box center [1043, 420] width 149 height 24
click at [984, 380] on label "Resellers" at bounding box center [1043, 392] width 149 height 24
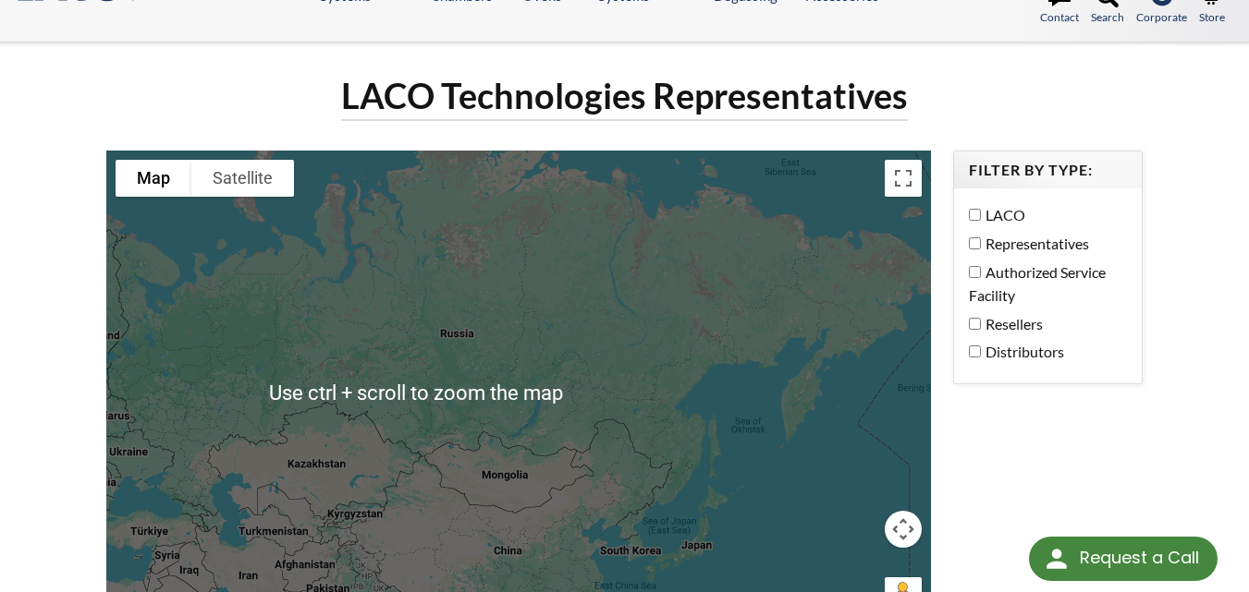
scroll to position [92, 0]
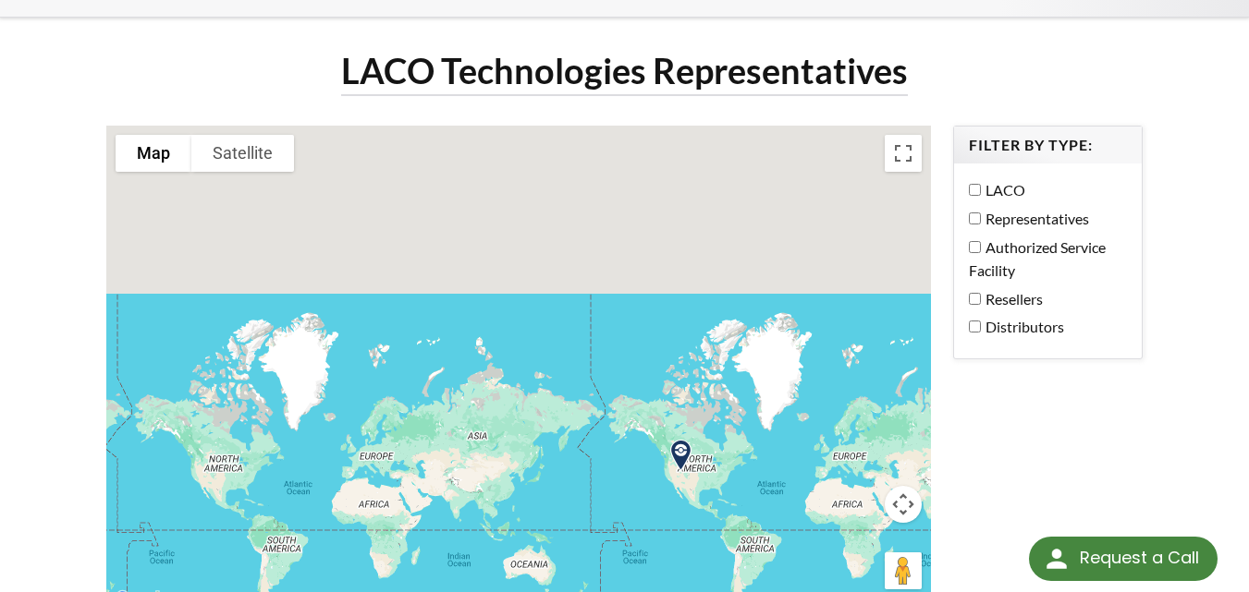
drag, startPoint x: 435, startPoint y: 469, endPoint x: 459, endPoint y: 401, distance: 71.6
click at [459, 407] on div at bounding box center [518, 369] width 824 height 487
drag, startPoint x: 459, startPoint y: 401, endPoint x: 458, endPoint y: 388, distance: 13.0
click at [458, 390] on div at bounding box center [518, 369] width 824 height 487
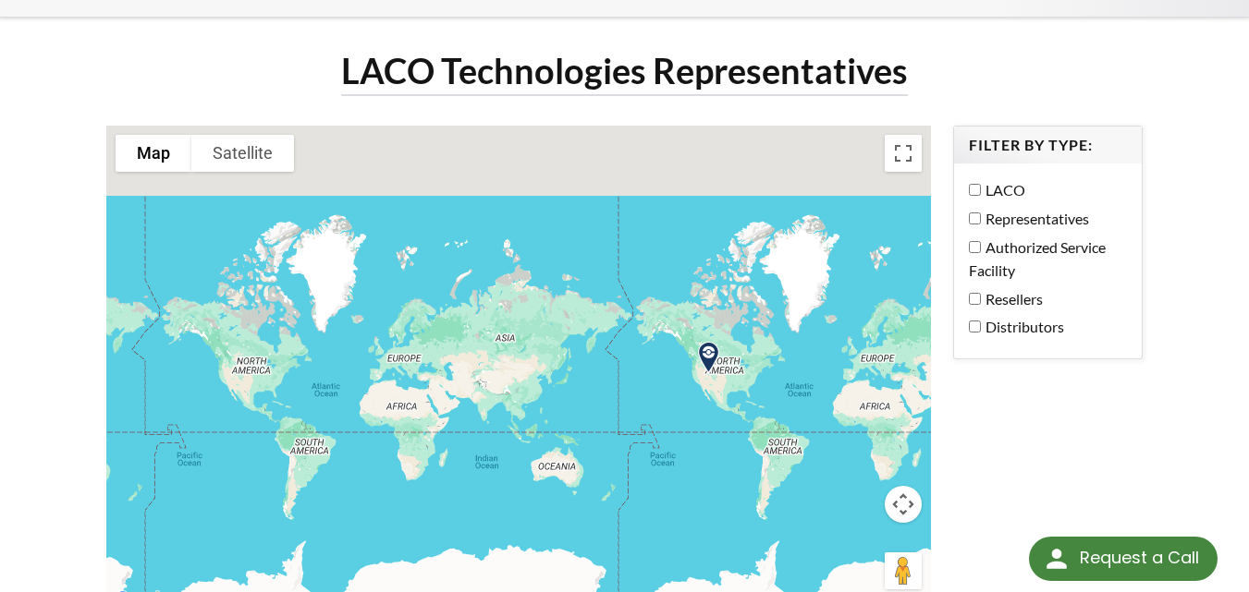
click at [458, 388] on div at bounding box center [518, 369] width 824 height 487
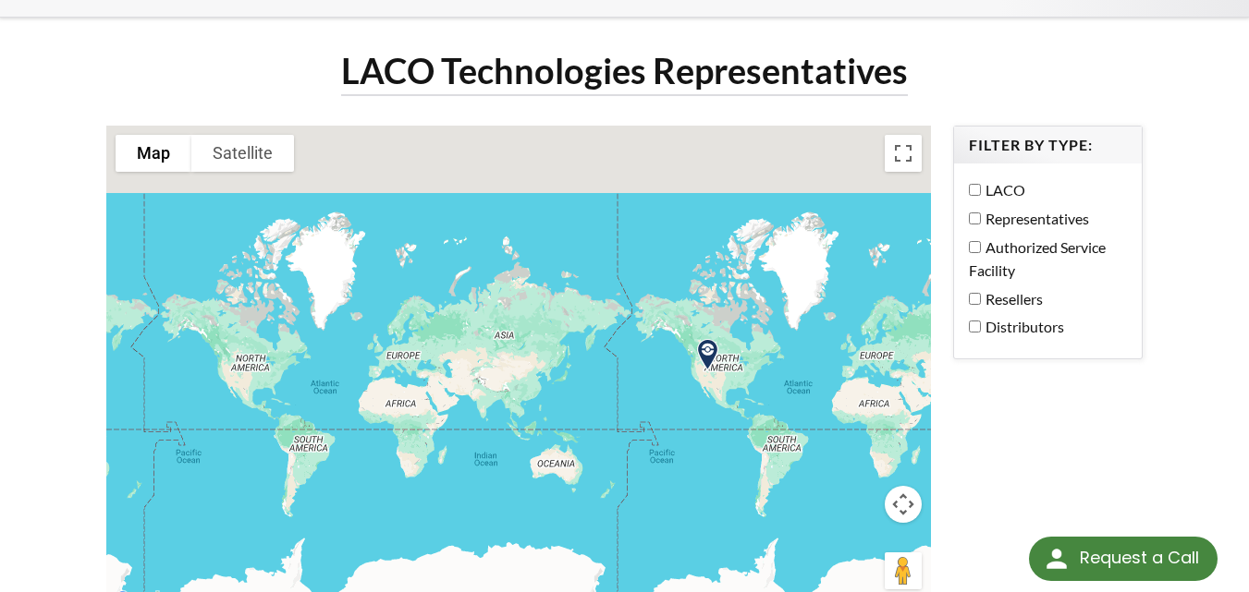
click at [990, 287] on label "Resellers" at bounding box center [1043, 299] width 149 height 24
click at [991, 236] on label "Authorized Service Facility" at bounding box center [1043, 259] width 149 height 47
